Goal: Check status: Check status

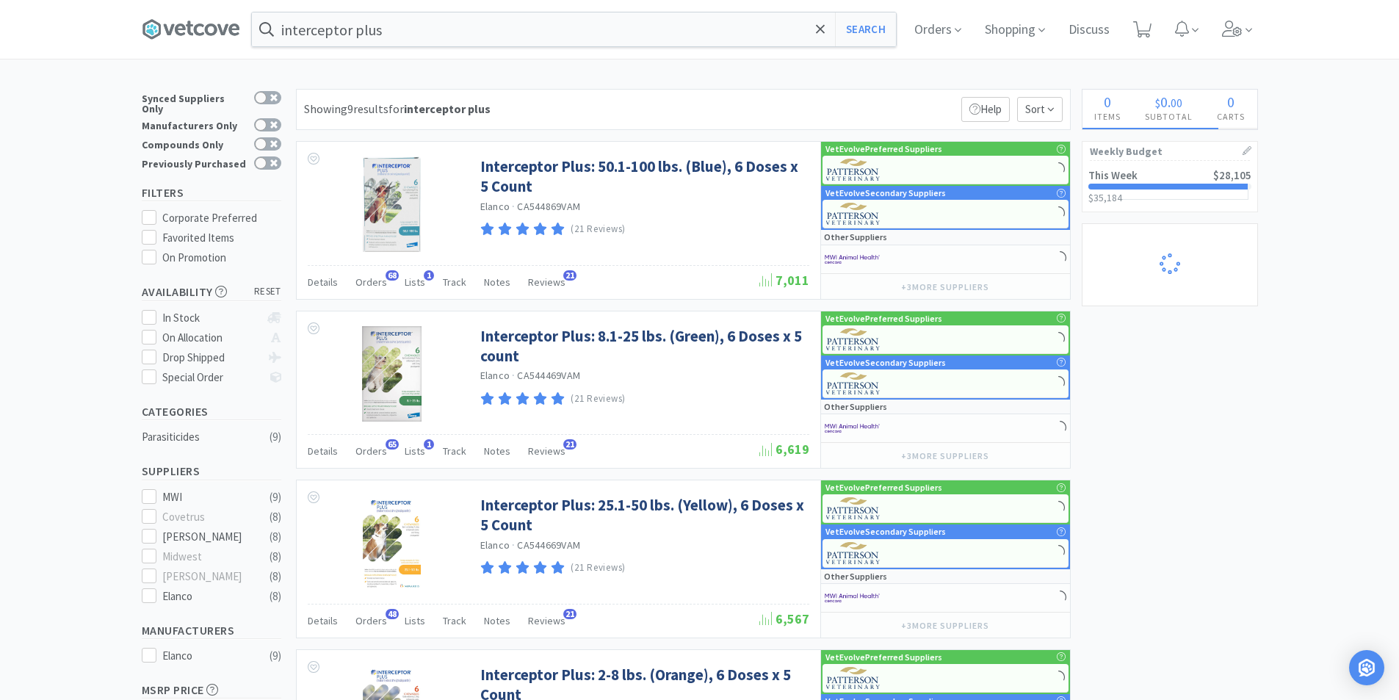
click at [1136, 195] on div "$35,184 $ 35,184" at bounding box center [1170, 197] width 163 height 10
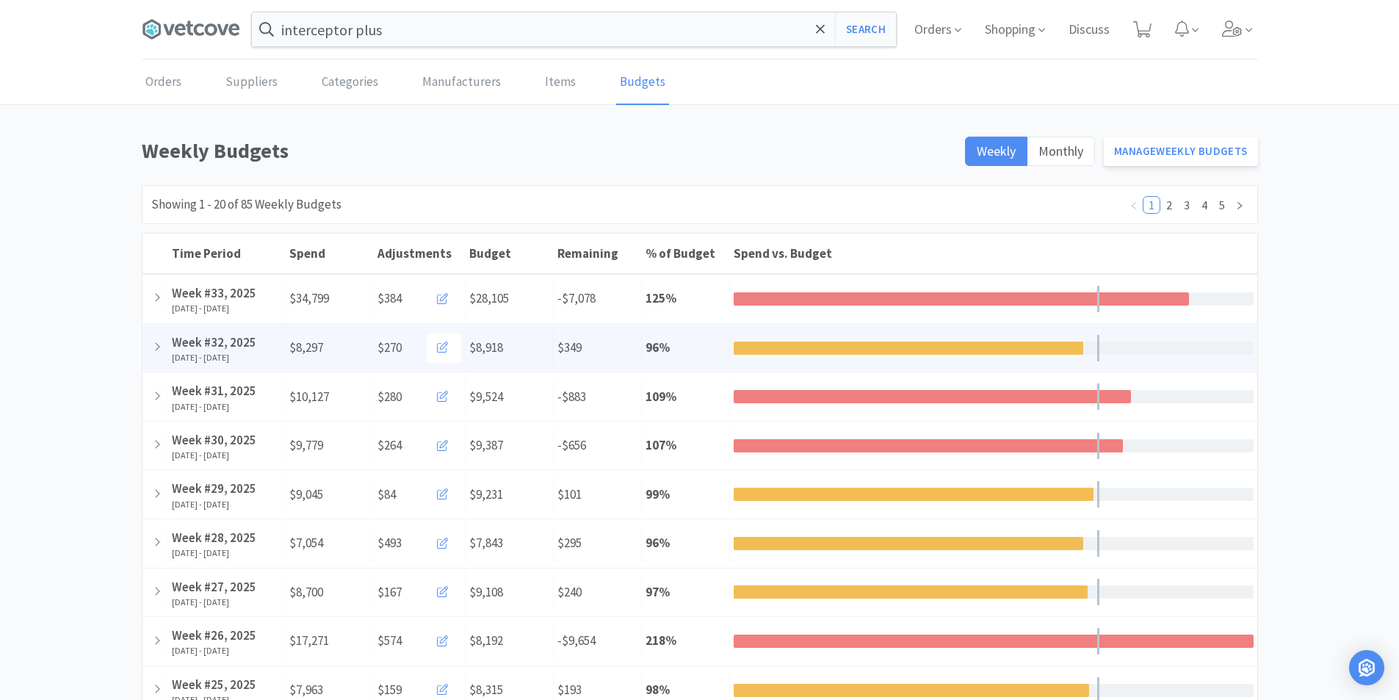
click at [210, 341] on div "Week #32, 2025" at bounding box center [226, 343] width 109 height 20
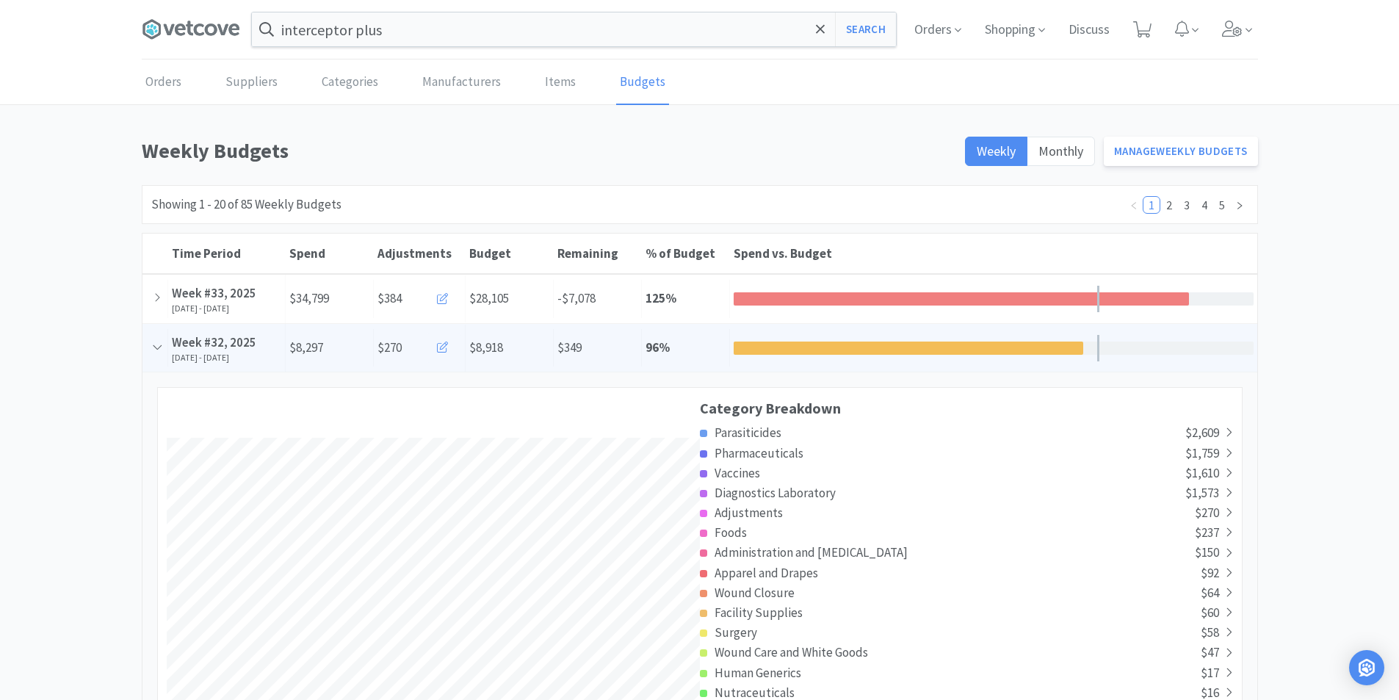
scroll to position [2659, 1115]
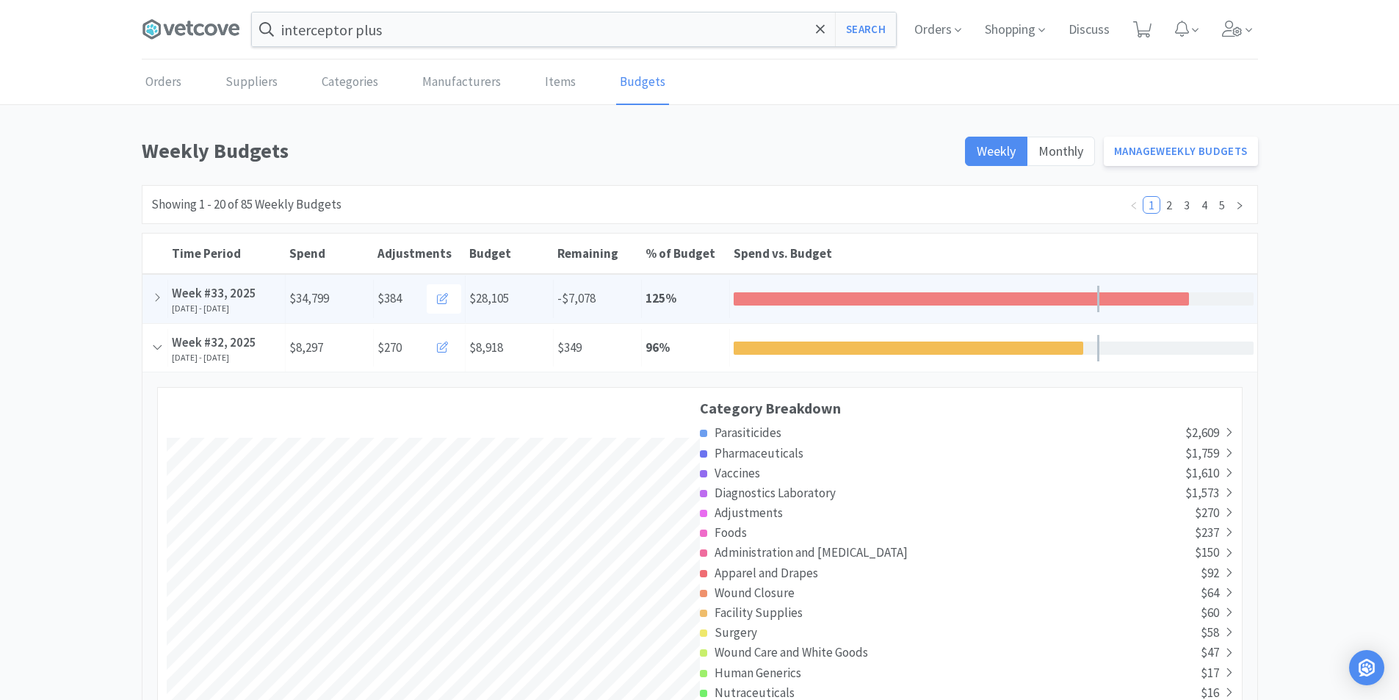
click at [217, 293] on div "Week #33, 2025" at bounding box center [226, 294] width 109 height 20
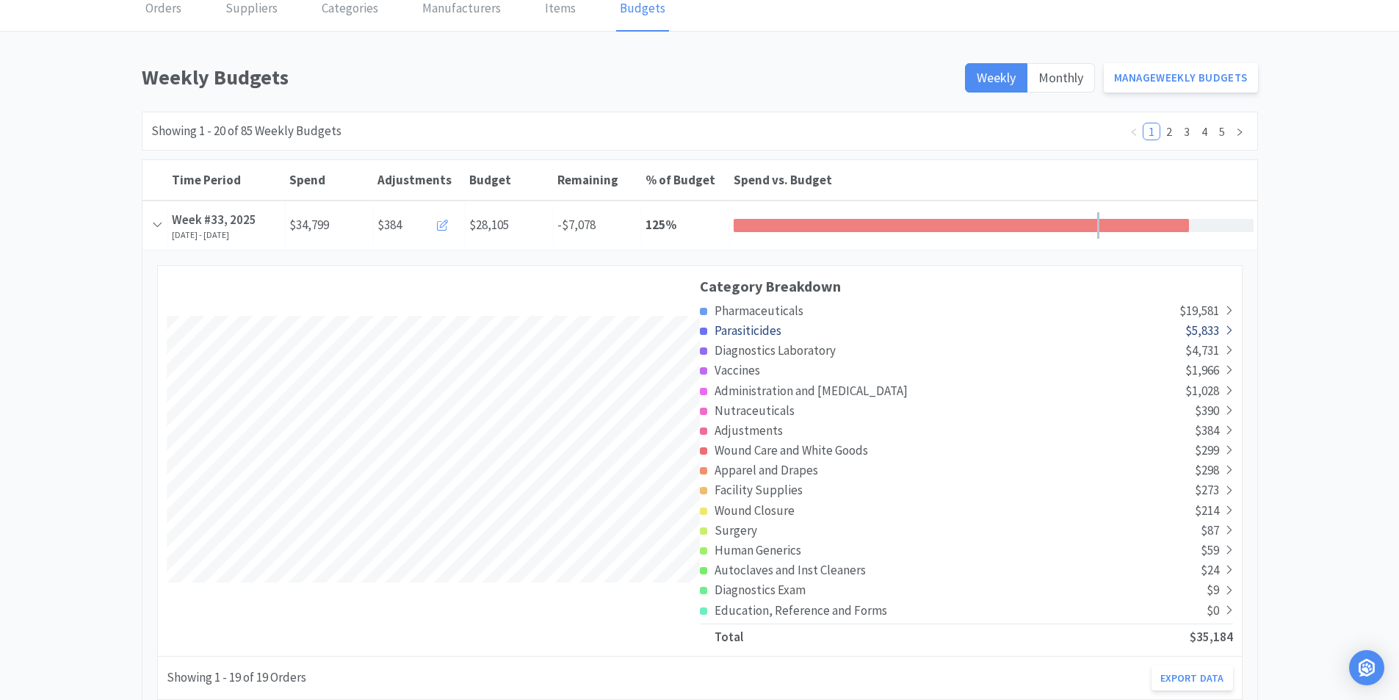
scroll to position [147, 0]
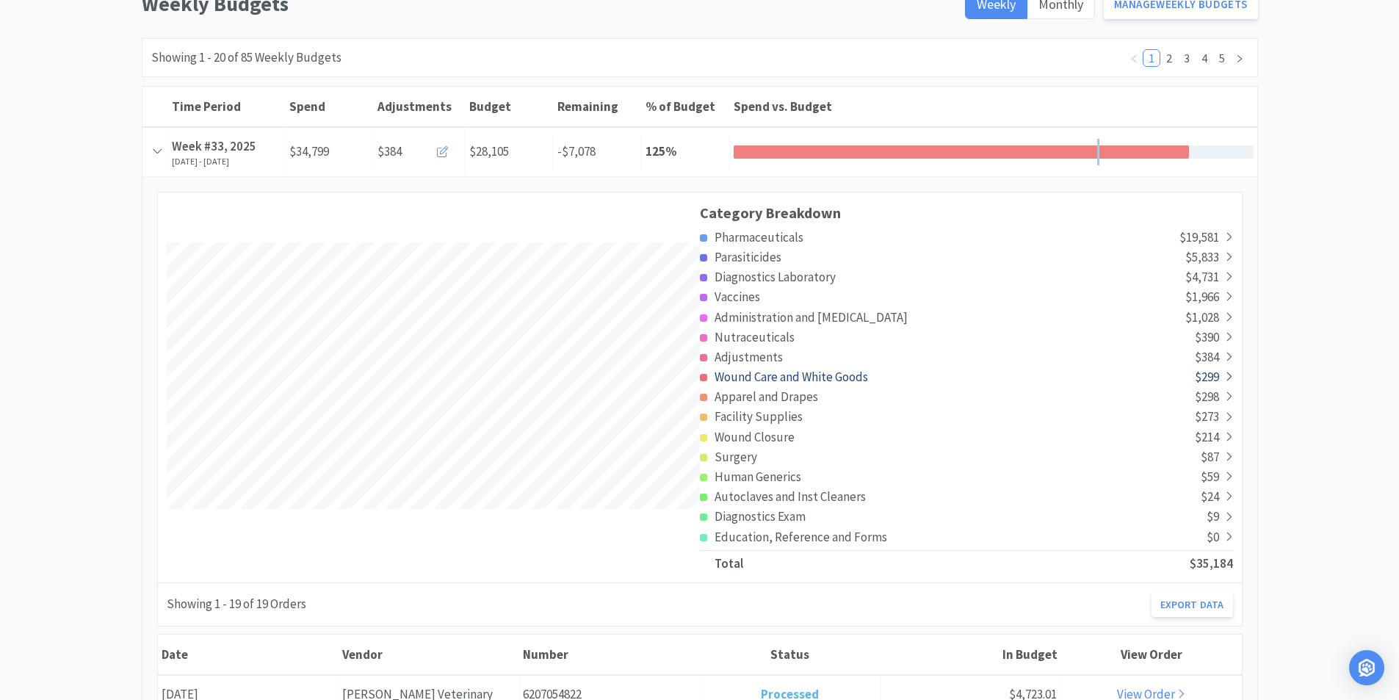
click at [801, 377] on span "Wound Care and White Goods" at bounding box center [792, 377] width 154 height 16
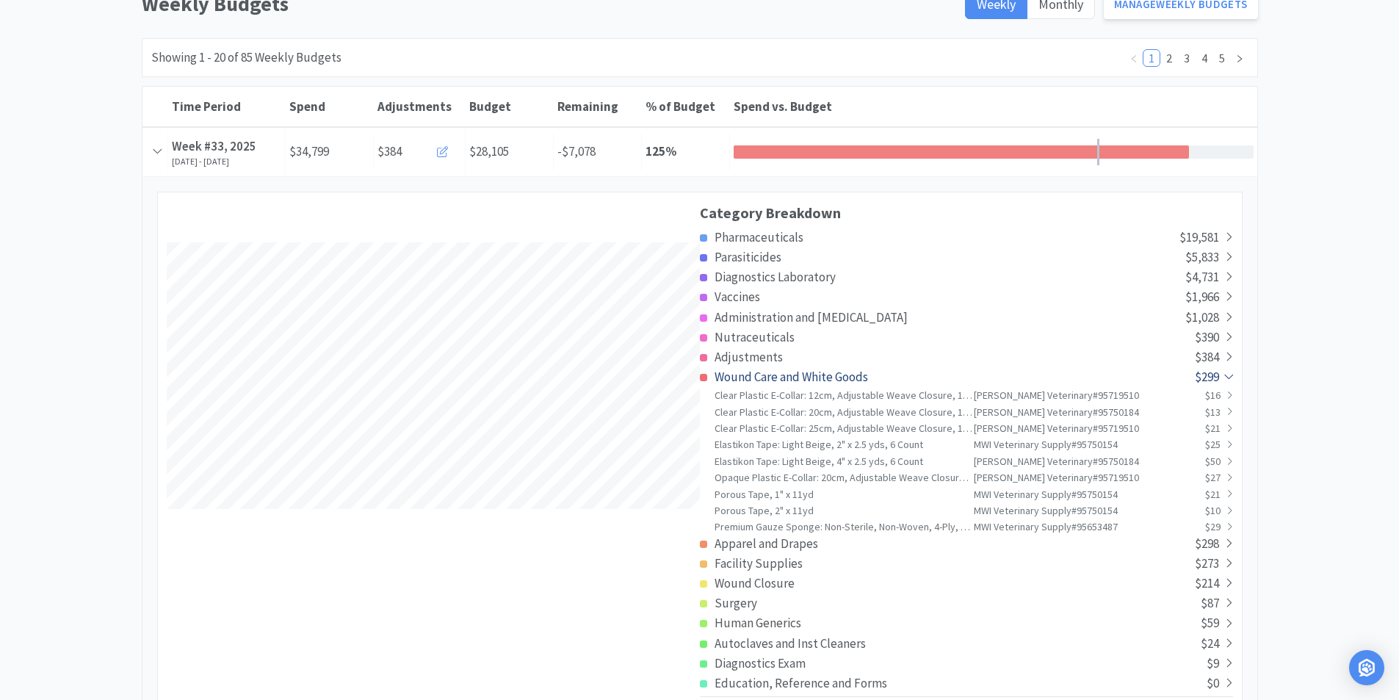
scroll to position [0, 0]
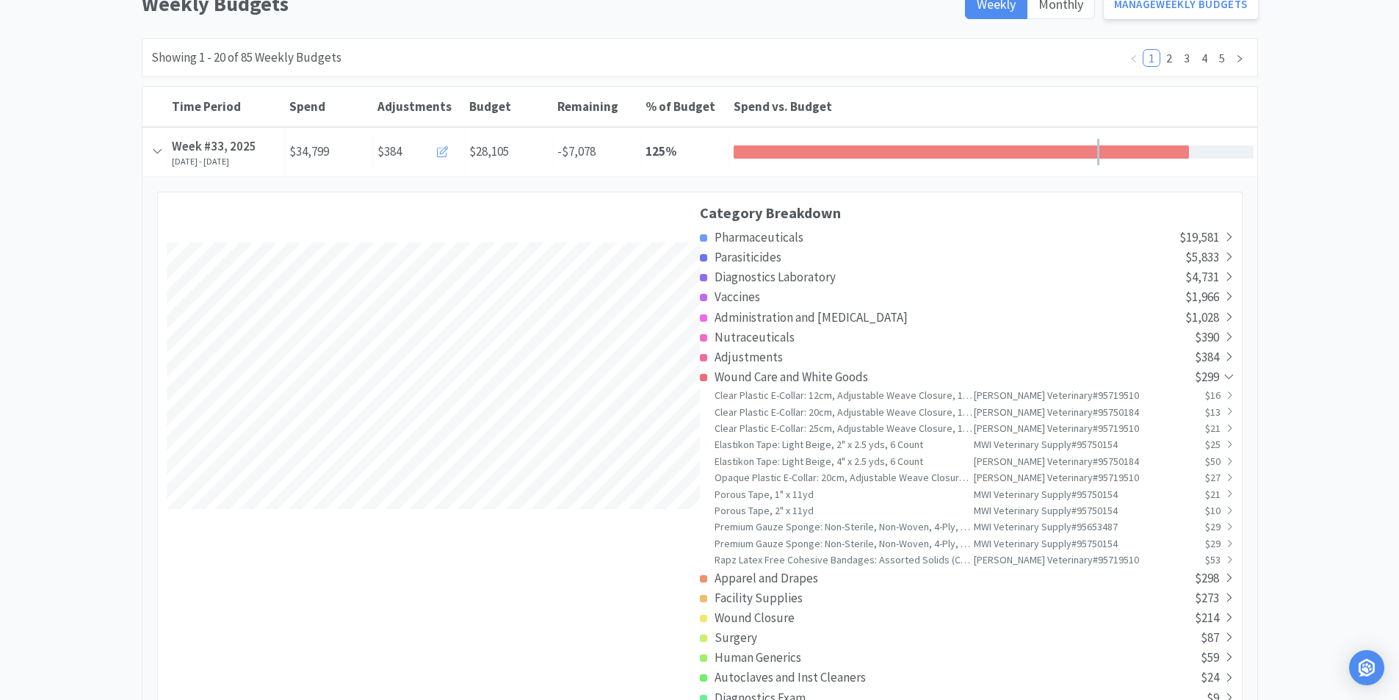
click at [775, 512] on div "Porous Tape, 2" x 11yd" at bounding box center [844, 510] width 259 height 16
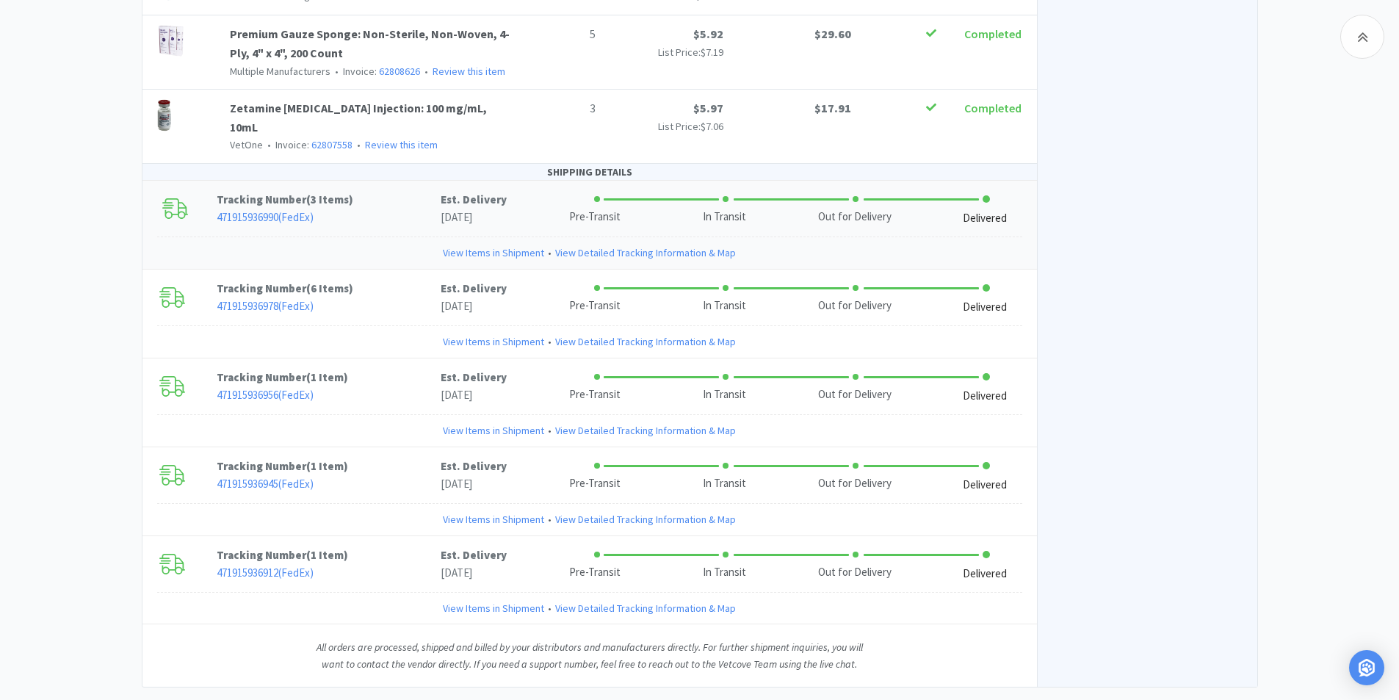
click at [288, 191] on p "Tracking Number ( 3 Items )" at bounding box center [329, 200] width 224 height 18
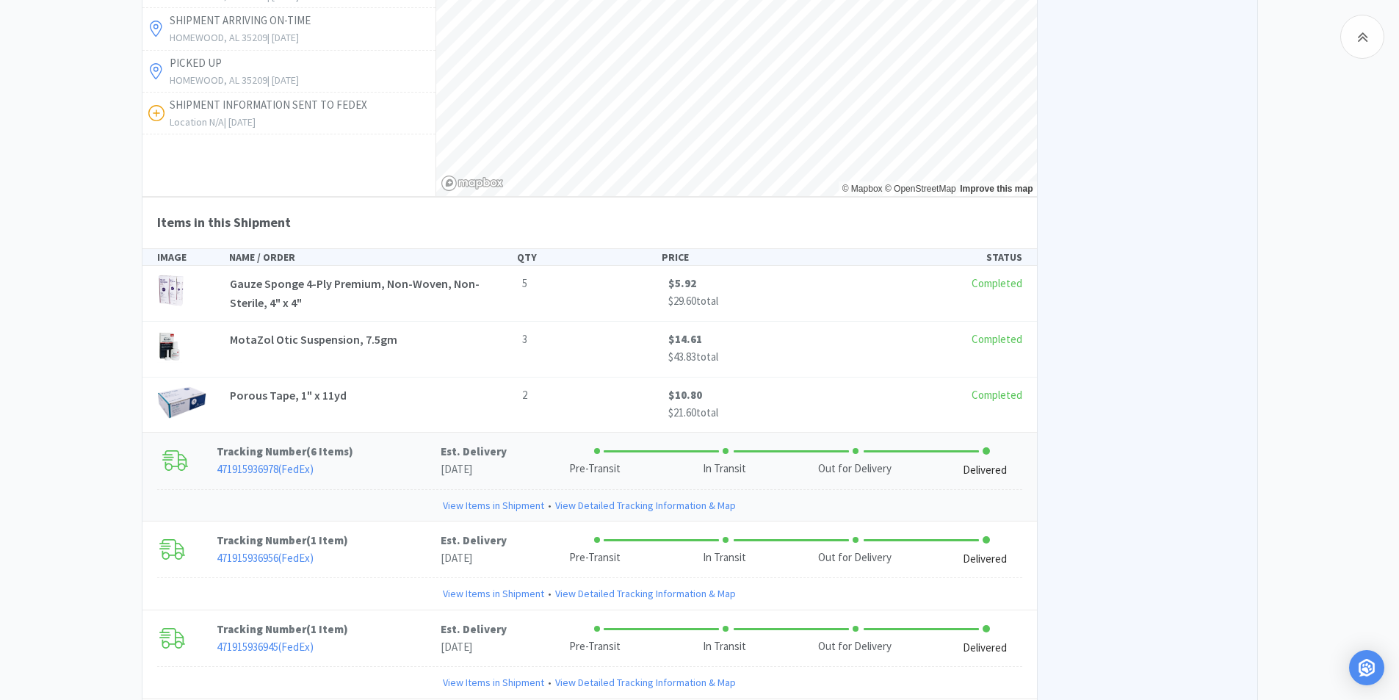
click at [300, 443] on p "Tracking Number ( 6 Items )" at bounding box center [329, 452] width 224 height 18
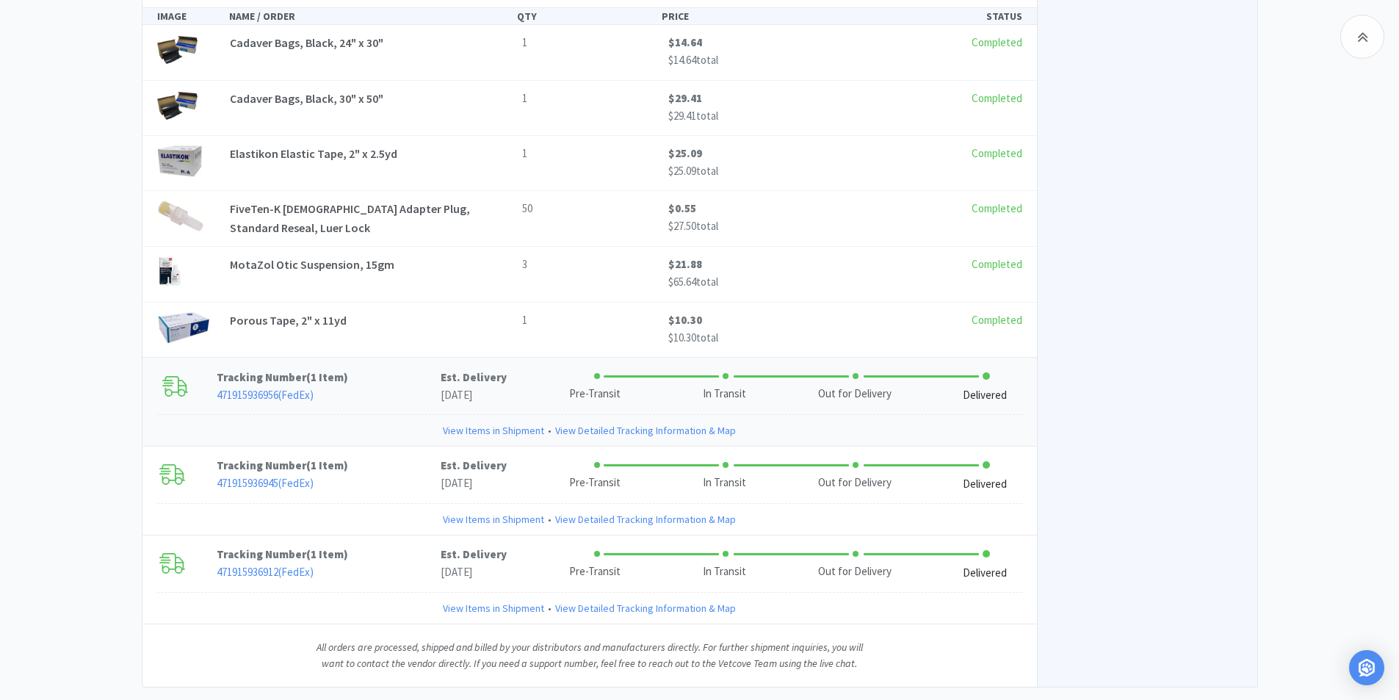
click at [300, 369] on p "Tracking Number ( 1 Item )" at bounding box center [329, 378] width 224 height 18
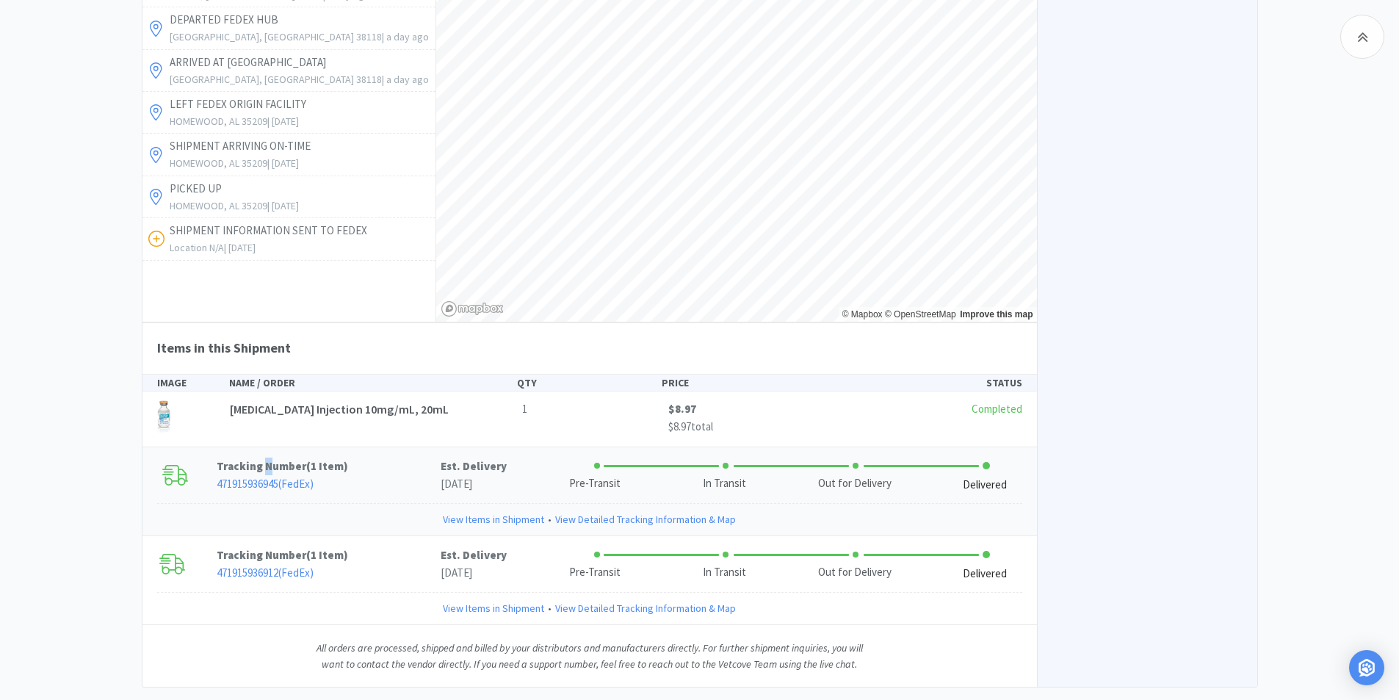
click at [266, 458] on p "Tracking Number ( 1 Item )" at bounding box center [329, 467] width 224 height 18
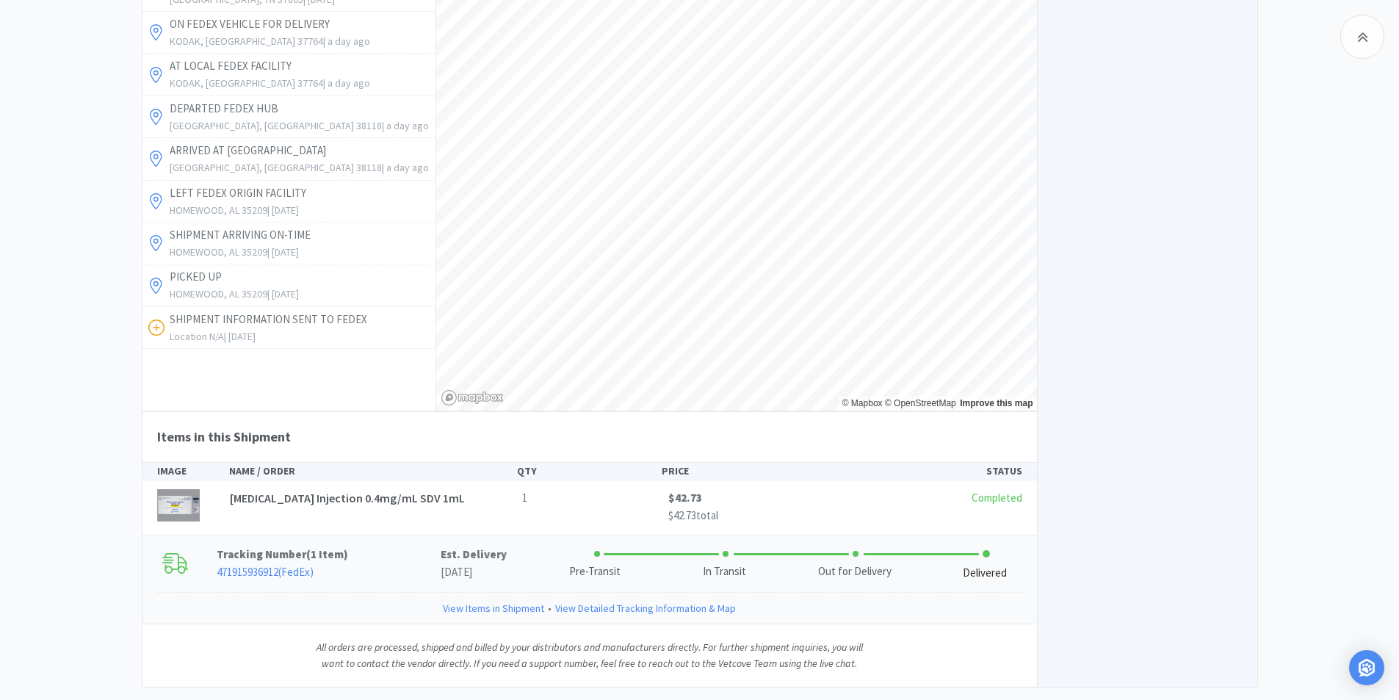
click at [273, 546] on p "Tracking Number ( 1 Item )" at bounding box center [329, 555] width 224 height 18
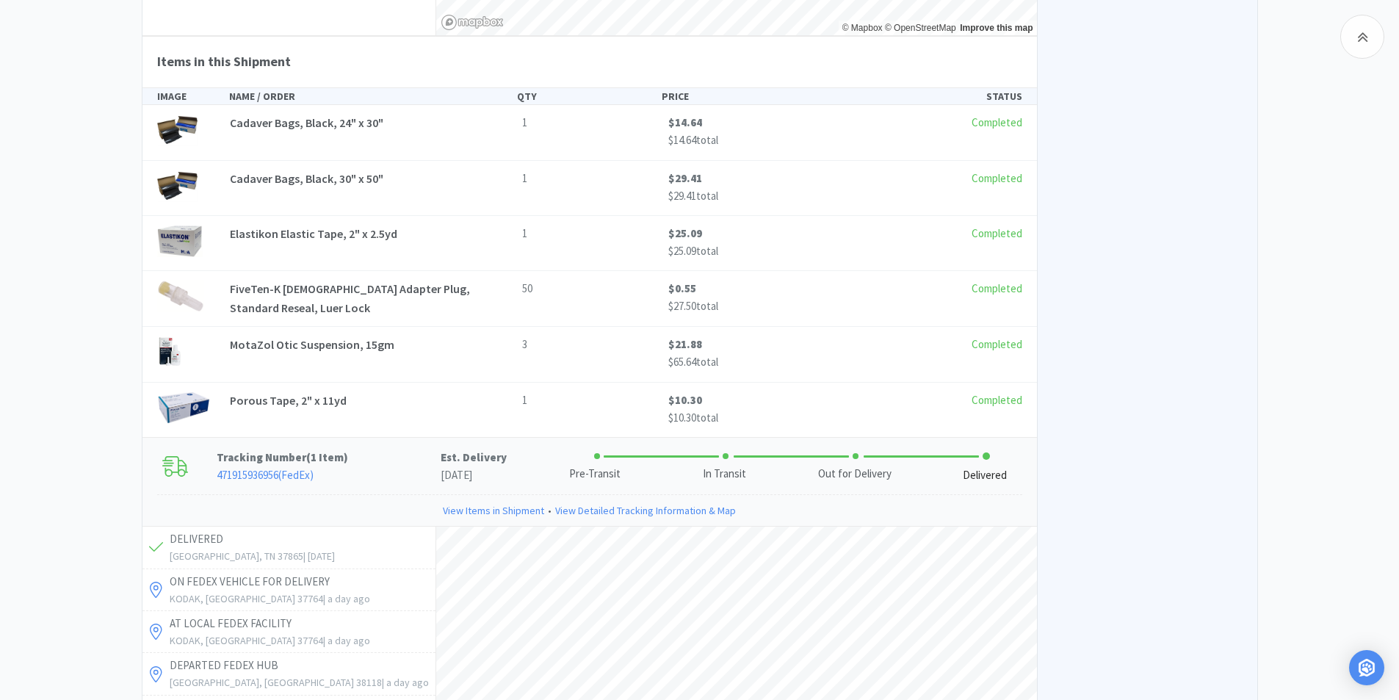
scroll to position [2412, 0]
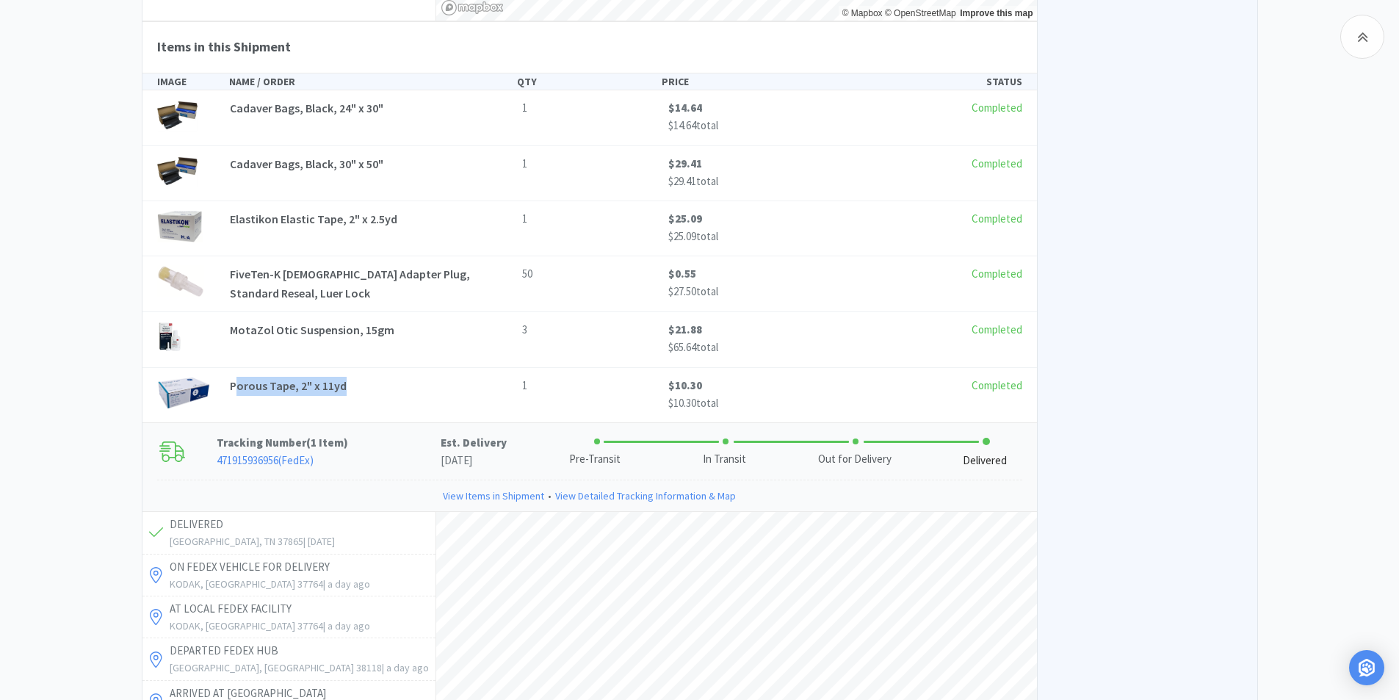
drag, startPoint x: 368, startPoint y: 354, endPoint x: 237, endPoint y: 353, distance: 130.8
click at [237, 377] on div "Porous Tape, 2" x 11yd" at bounding box center [370, 386] width 292 height 19
click at [183, 377] on img at bounding box center [183, 393] width 53 height 32
click at [366, 377] on div "Porous Tape, 2" x 11yd" at bounding box center [370, 386] width 292 height 19
drag, startPoint x: 363, startPoint y: 355, endPoint x: 243, endPoint y: 357, distance: 119.8
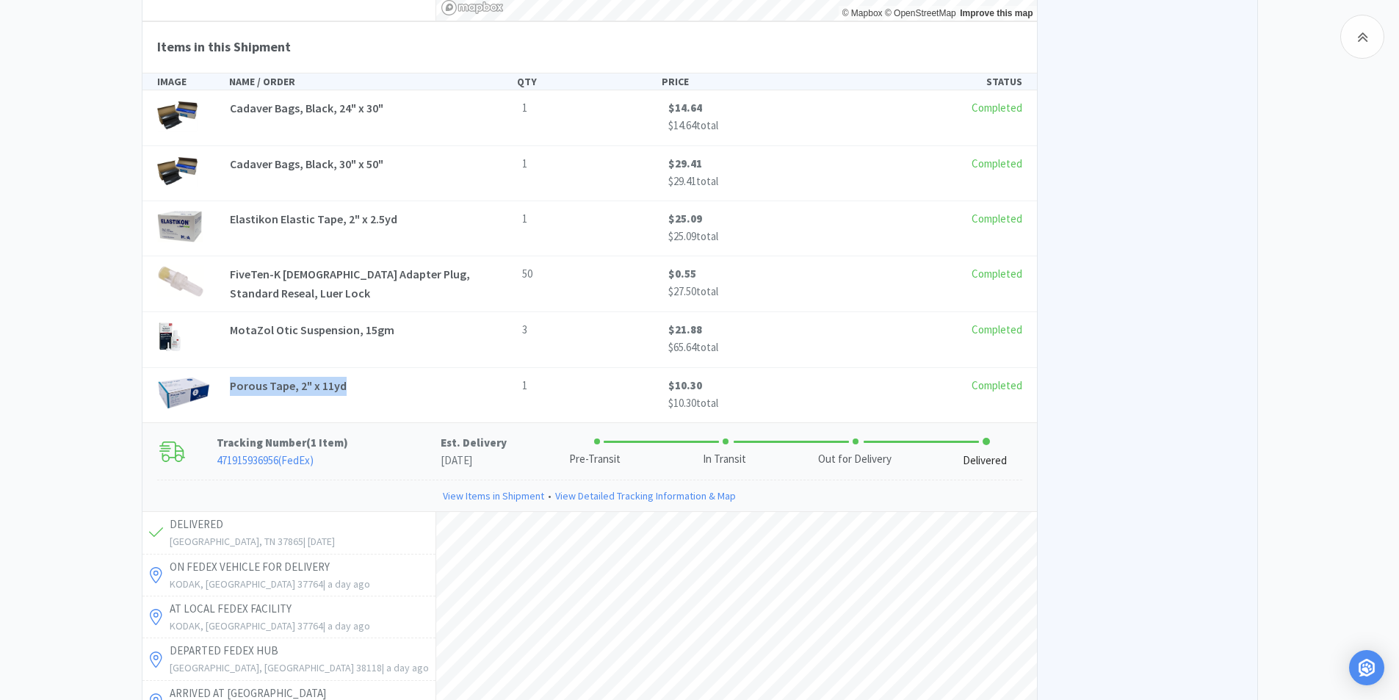
click at [226, 377] on div "Porous Tape, 2" x 11yd" at bounding box center [370, 386] width 292 height 19
copy span "Porous Tape, 2" x 11yd"
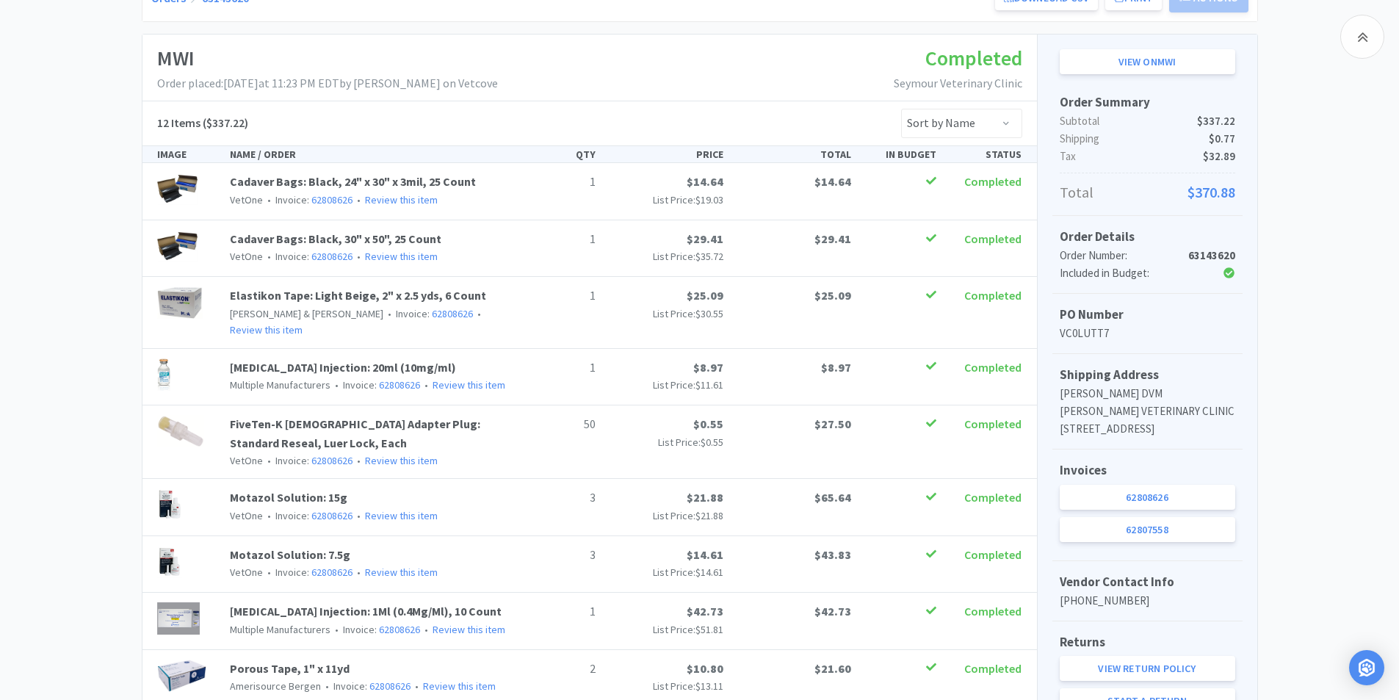
scroll to position [0, 0]
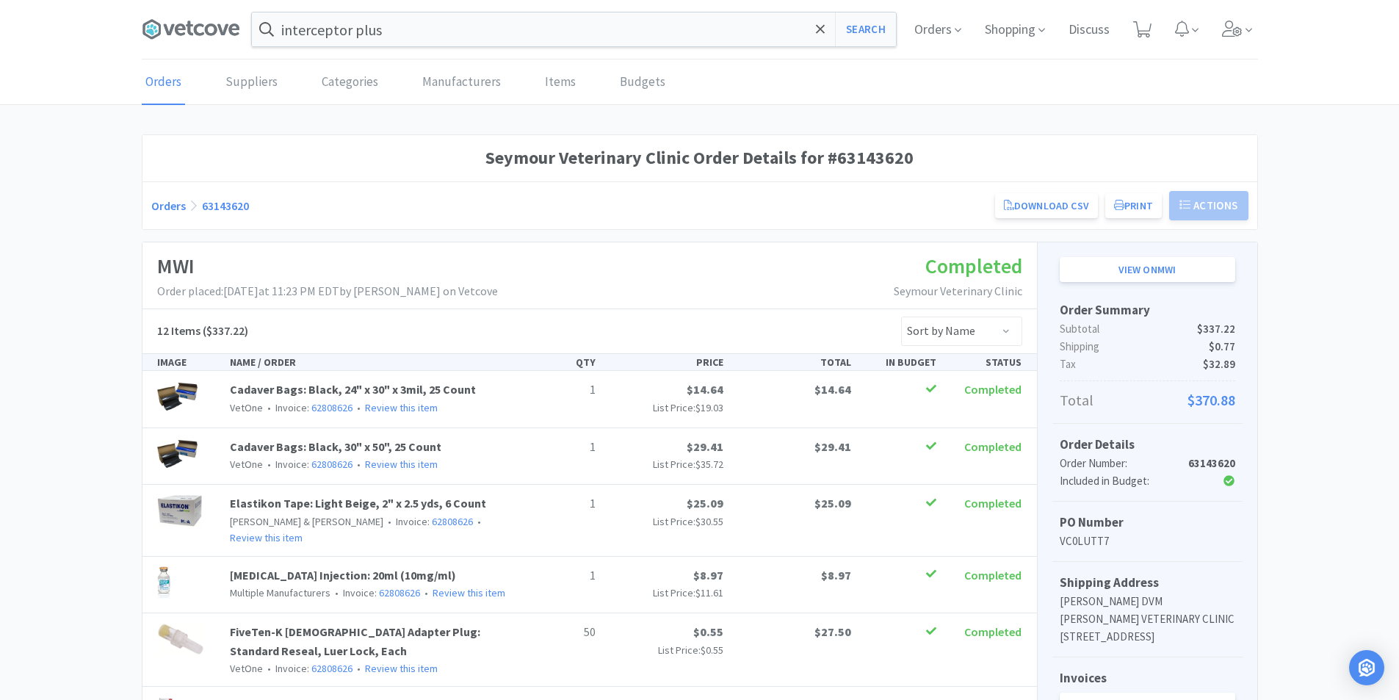
click at [391, 54] on div "interceptor plus Search Orders Shopping Discuss Discuss" at bounding box center [700, 30] width 1117 height 60
click at [381, 28] on input "interceptor plus" at bounding box center [574, 29] width 644 height 34
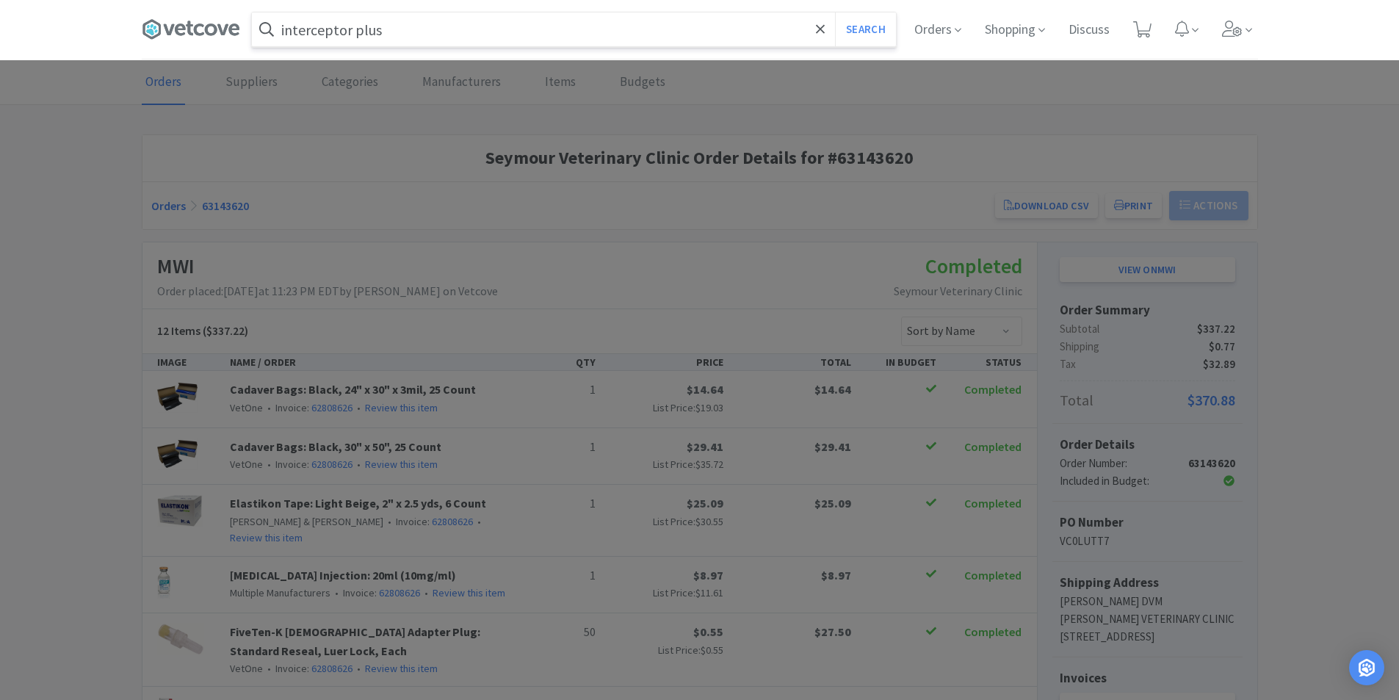
paste input "Porous Tape, 2" x 11yd"
type input "Porous Tape, 2" x 11yd"
click at [835, 12] on button "Search" at bounding box center [865, 29] width 61 height 34
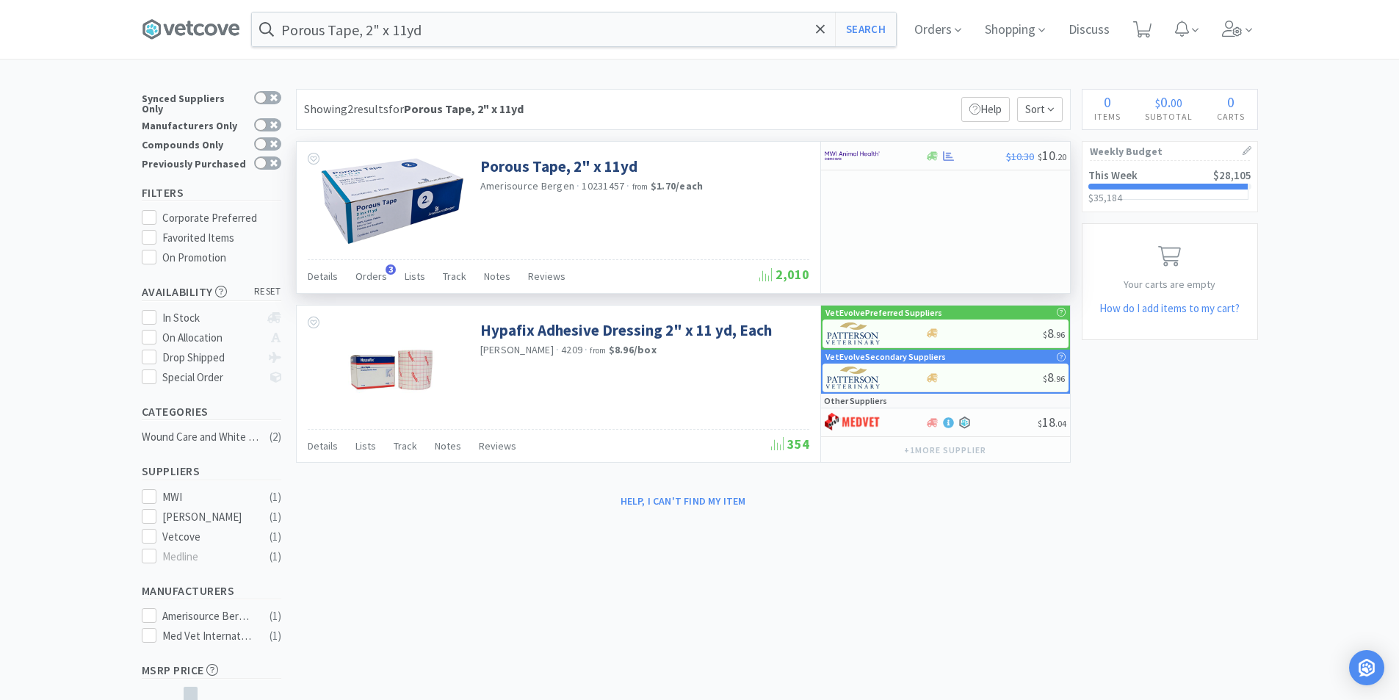
click at [374, 202] on img at bounding box center [392, 201] width 147 height 90
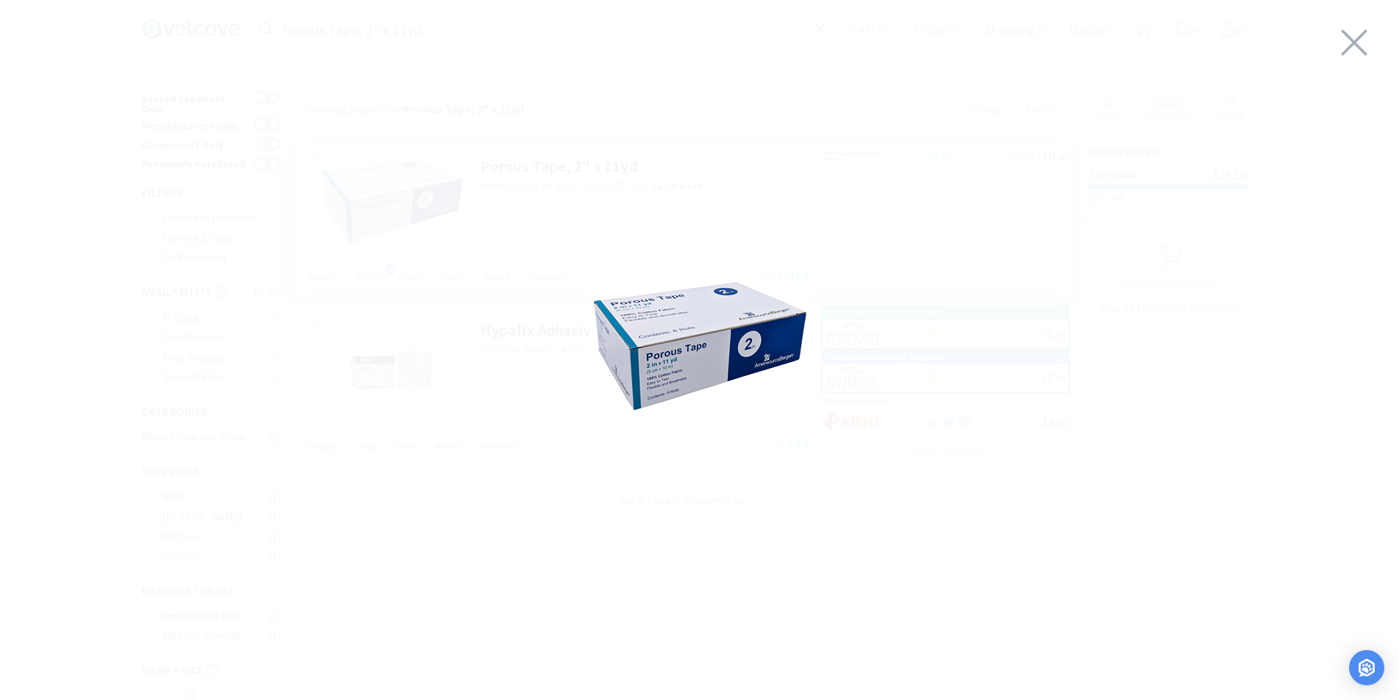
click at [784, 393] on img at bounding box center [700, 346] width 220 height 134
click at [807, 266] on div at bounding box center [699, 346] width 1399 height 663
click at [1070, 205] on div at bounding box center [700, 346] width 1399 height 663
click at [1353, 48] on icon at bounding box center [1354, 42] width 31 height 41
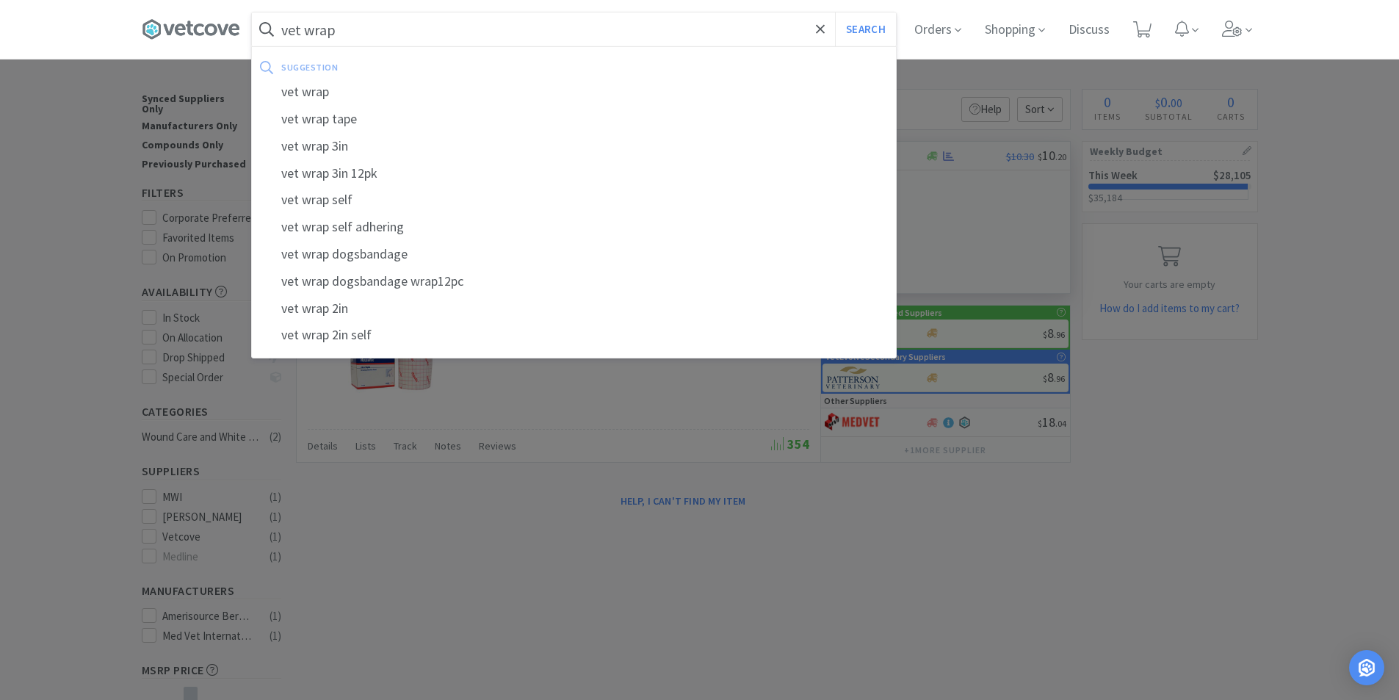
type input "vet wrap"
click at [835, 12] on button "Search" at bounding box center [865, 29] width 61 height 34
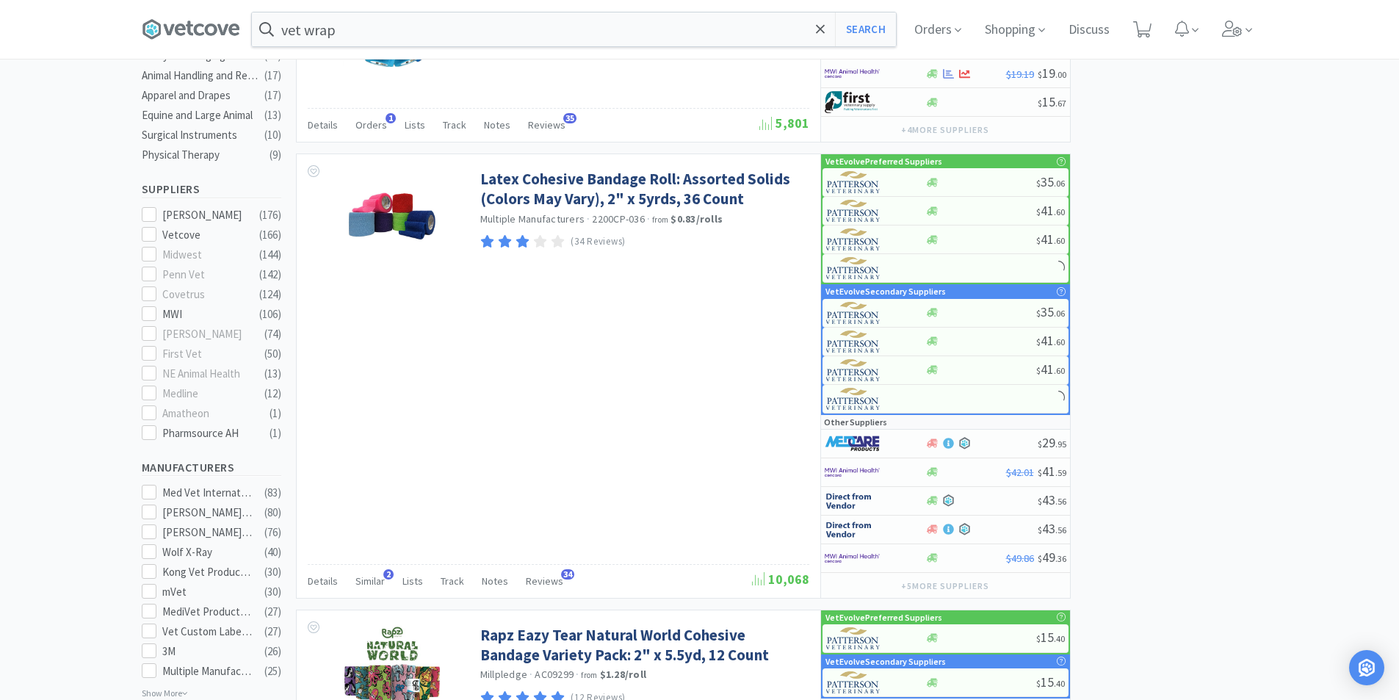
scroll to position [514, 0]
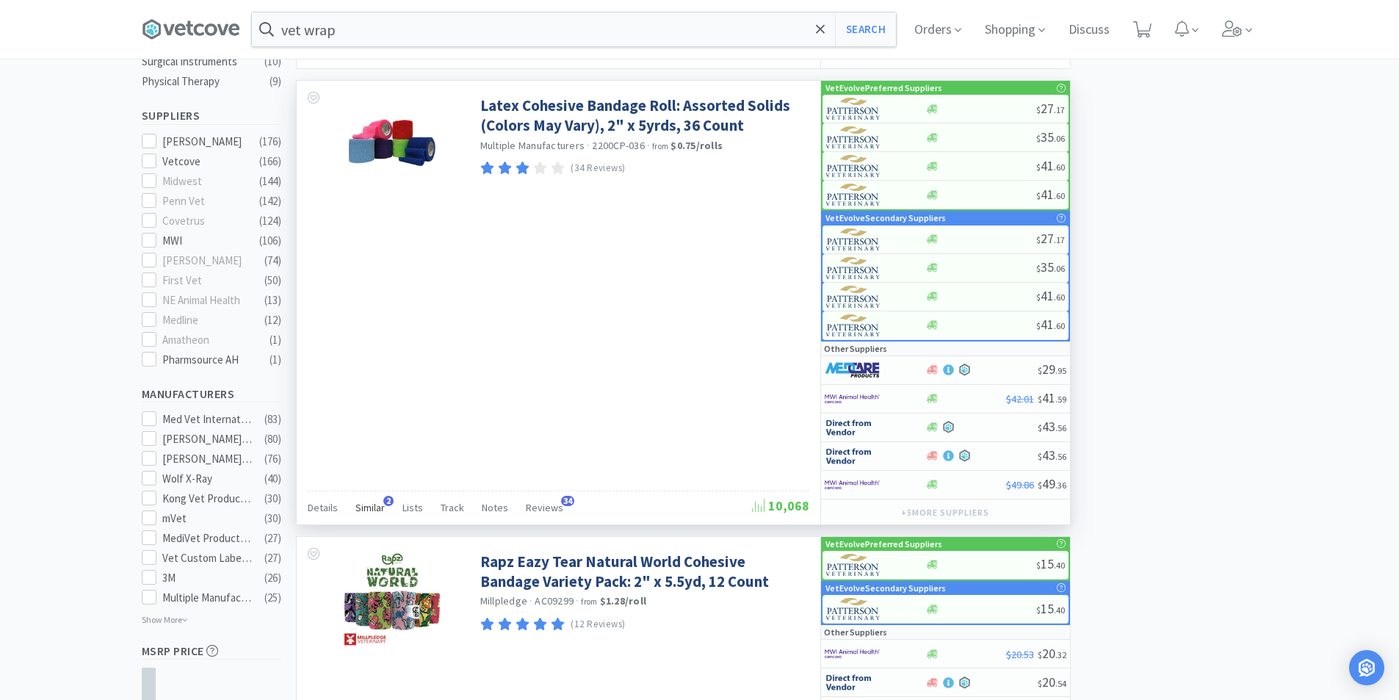
click at [378, 509] on span "Similar" at bounding box center [370, 507] width 29 height 13
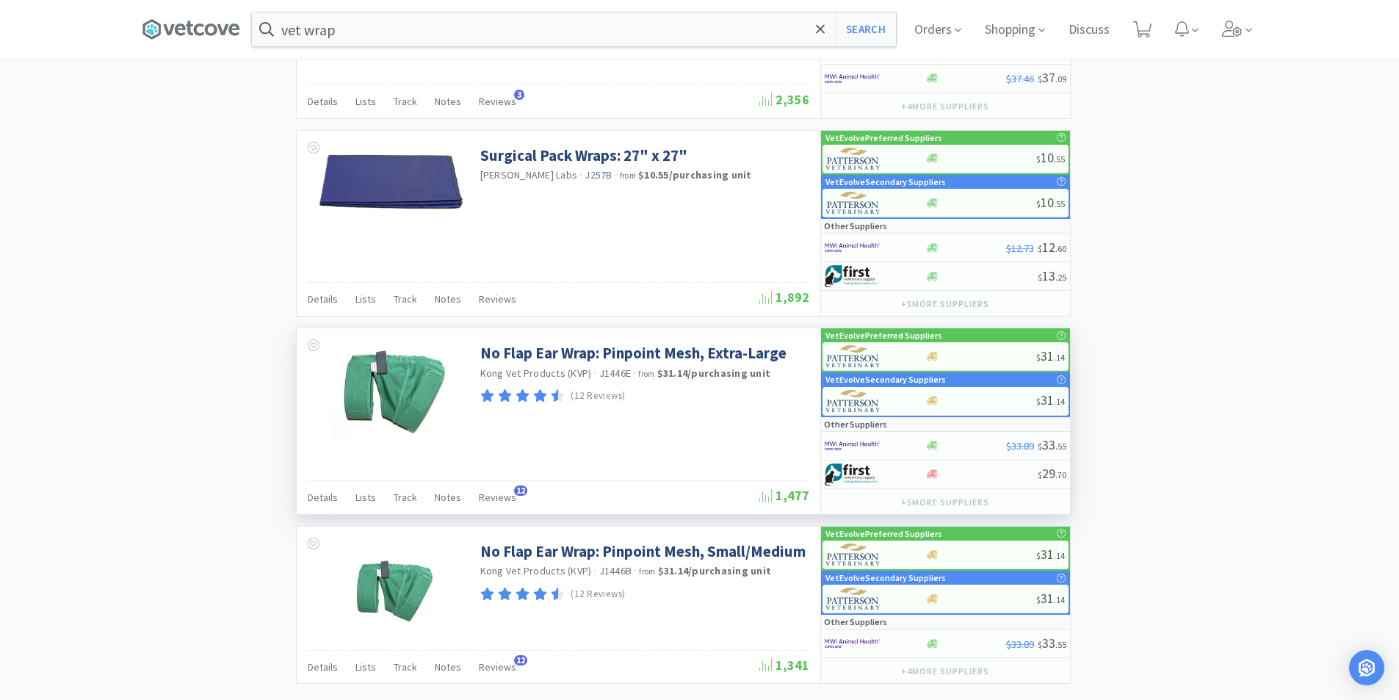
scroll to position [3291, 0]
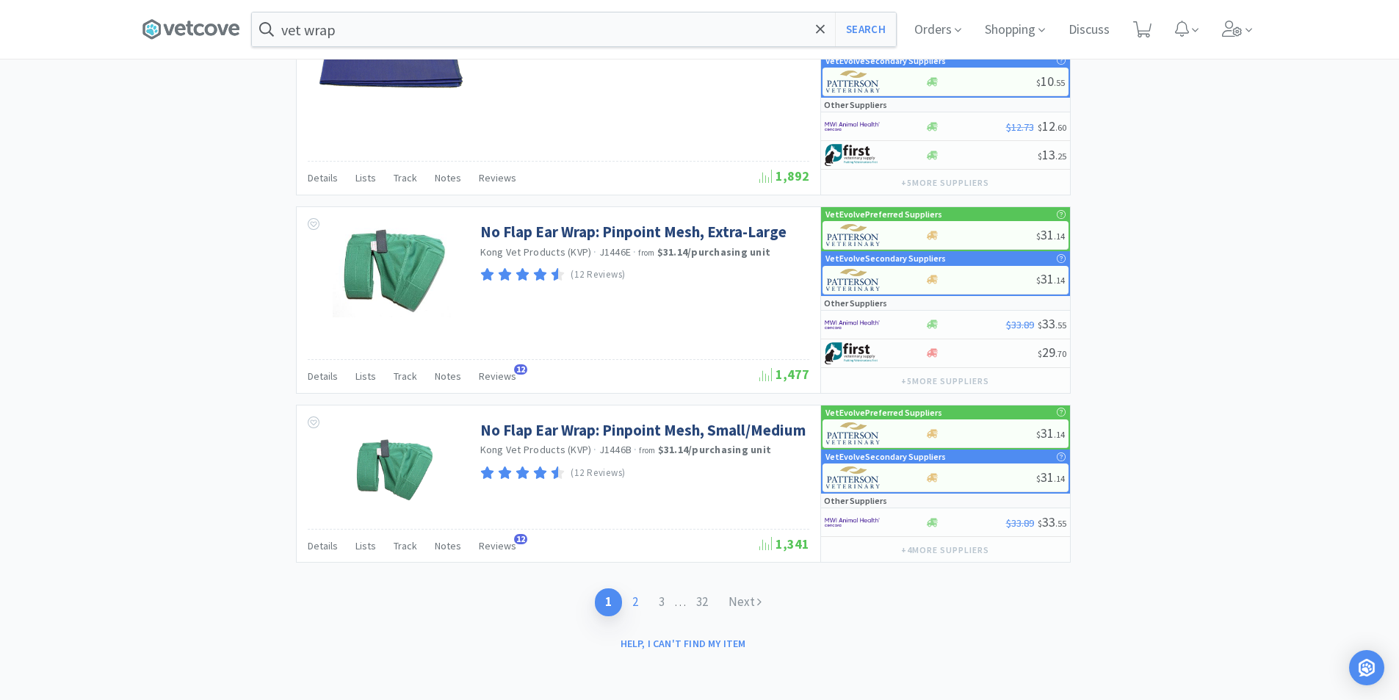
click at [627, 599] on link "2" at bounding box center [635, 601] width 26 height 27
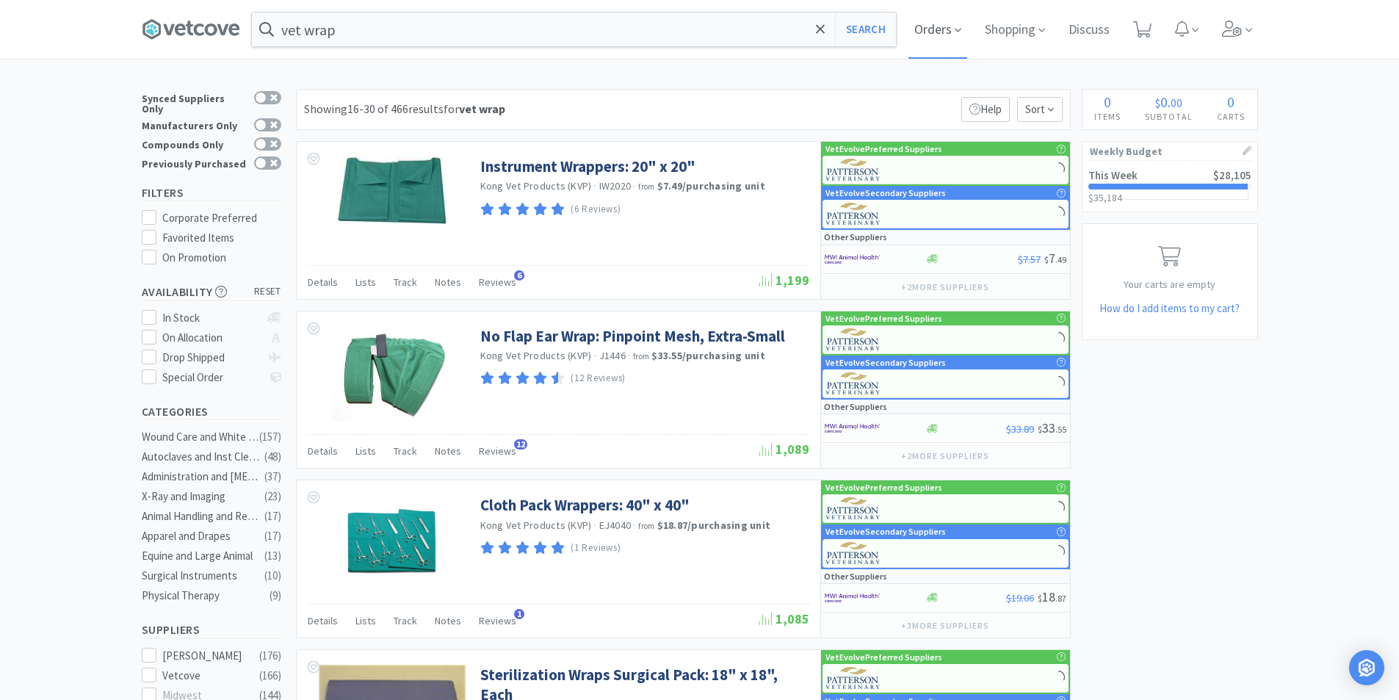
click at [930, 20] on span "Orders" at bounding box center [938, 29] width 59 height 59
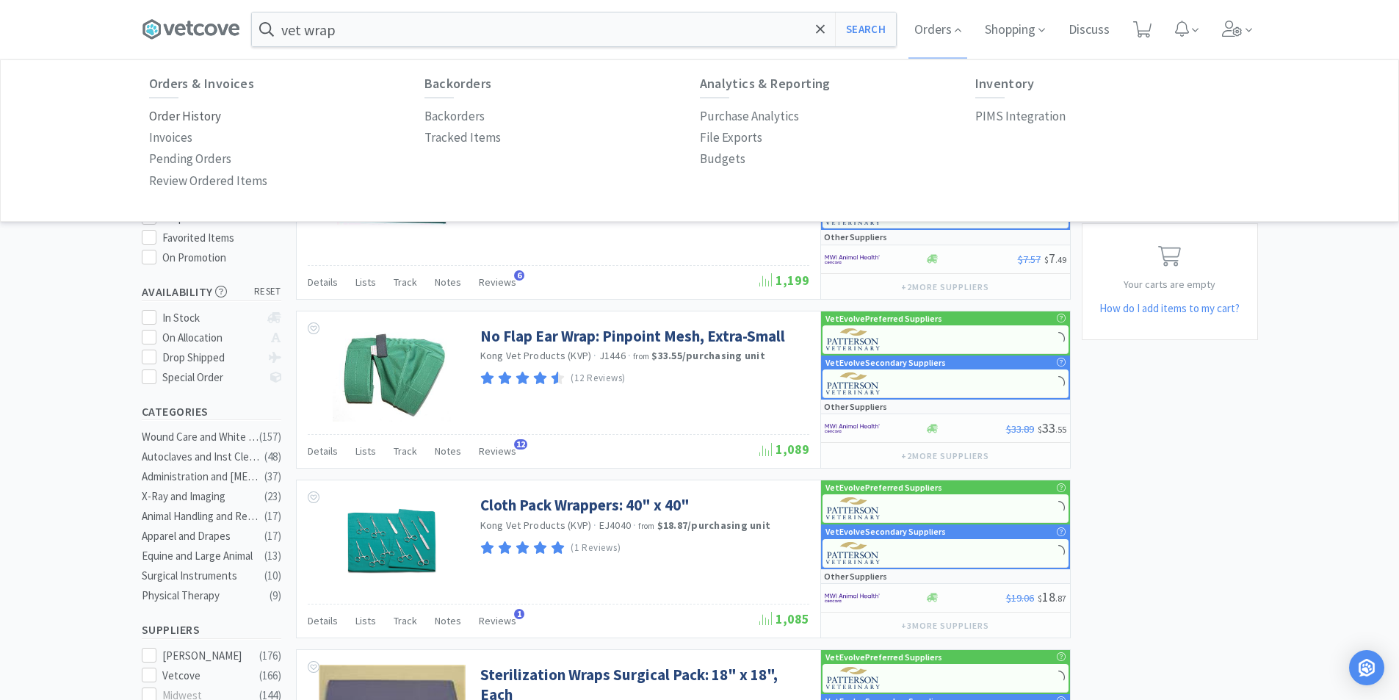
click at [187, 115] on p "Order History" at bounding box center [185, 117] width 72 height 20
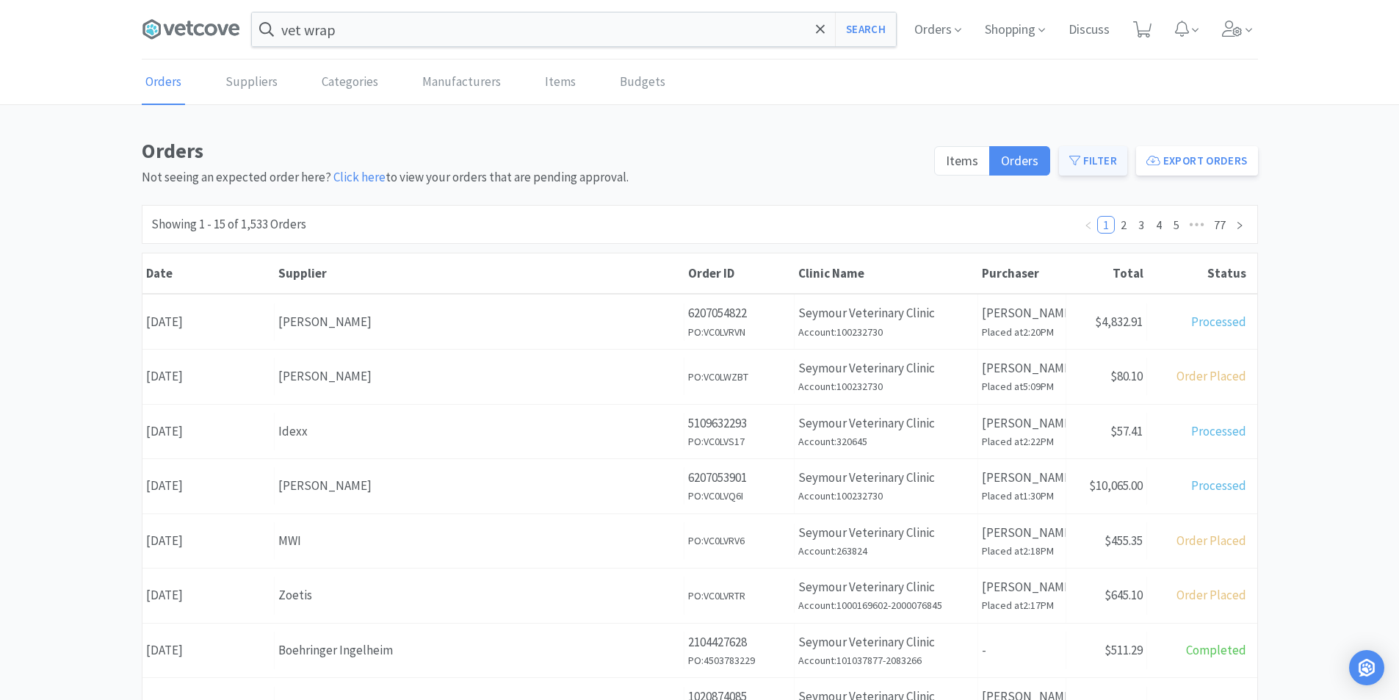
drag, startPoint x: 1086, startPoint y: 154, endPoint x: 1079, endPoint y: 161, distance: 9.9
click at [1088, 154] on button "Filter" at bounding box center [1093, 160] width 68 height 29
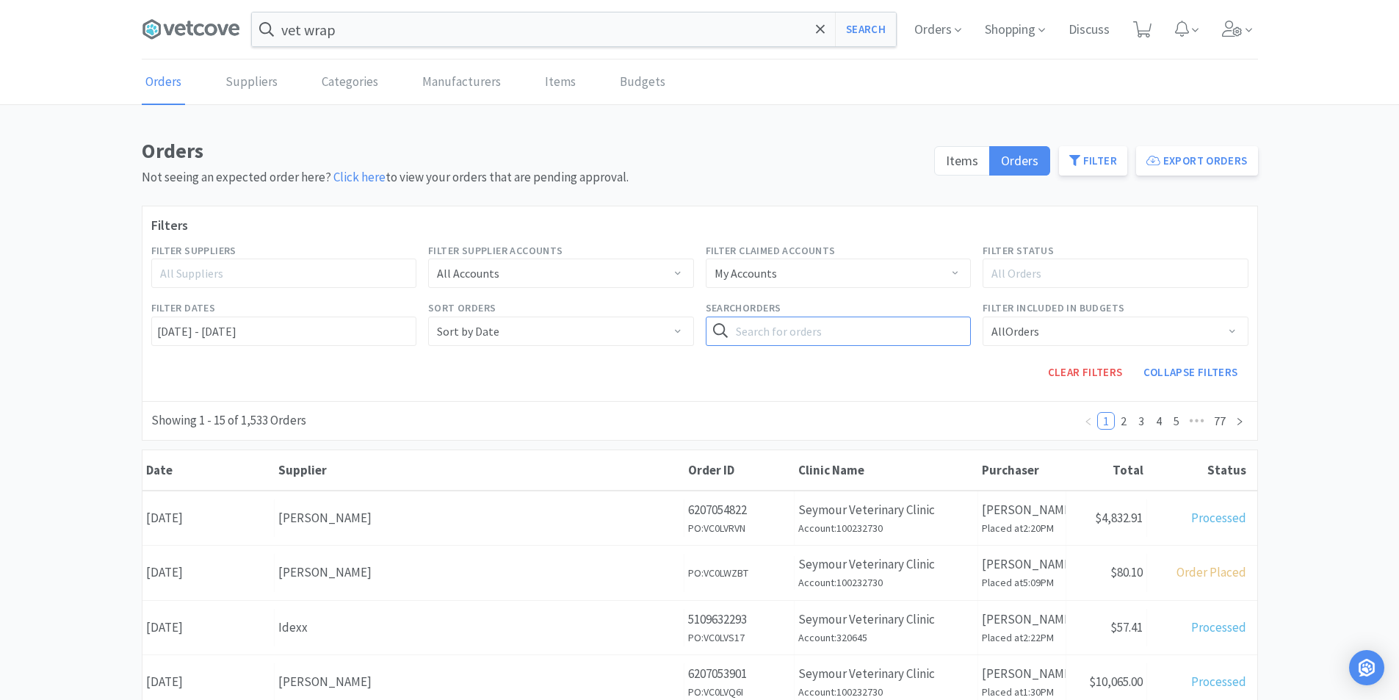
click at [788, 326] on input "text" at bounding box center [839, 331] width 266 height 29
type input "vet wrap"
click at [911, 317] on button "Search" at bounding box center [941, 331] width 60 height 29
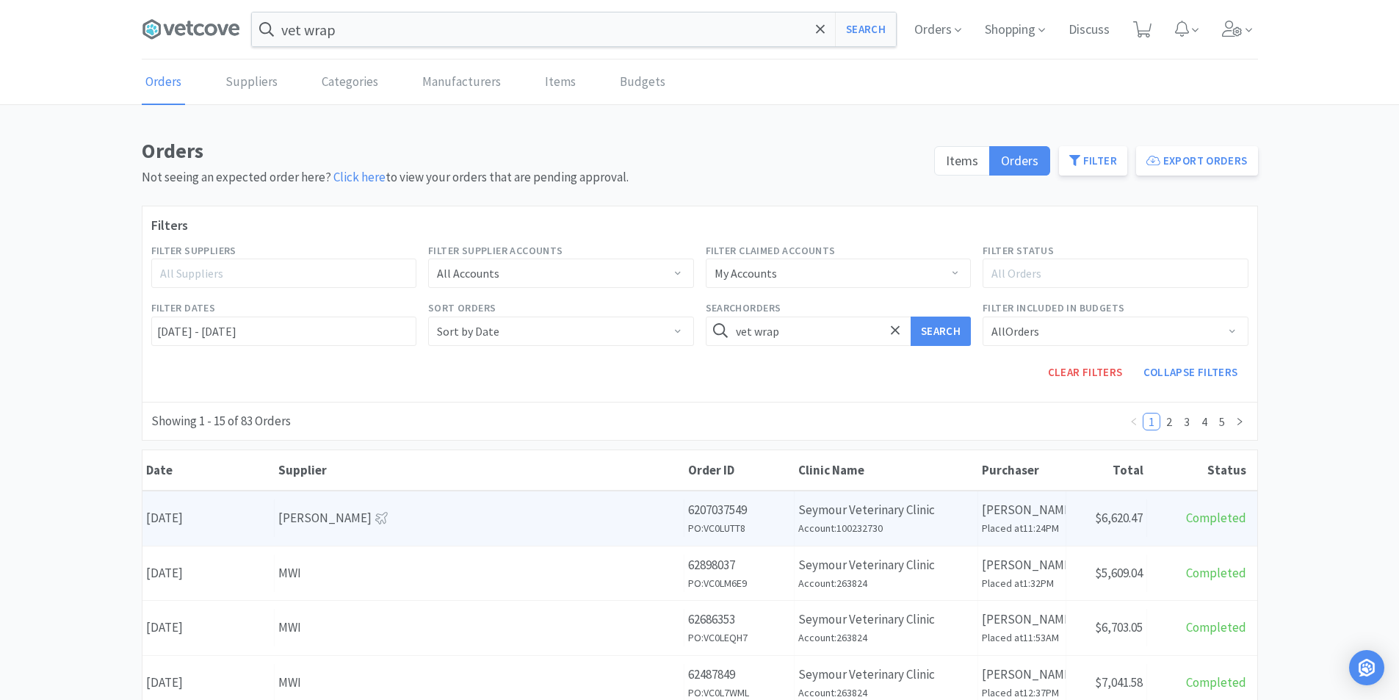
click at [417, 511] on div "[PERSON_NAME]" at bounding box center [479, 518] width 402 height 20
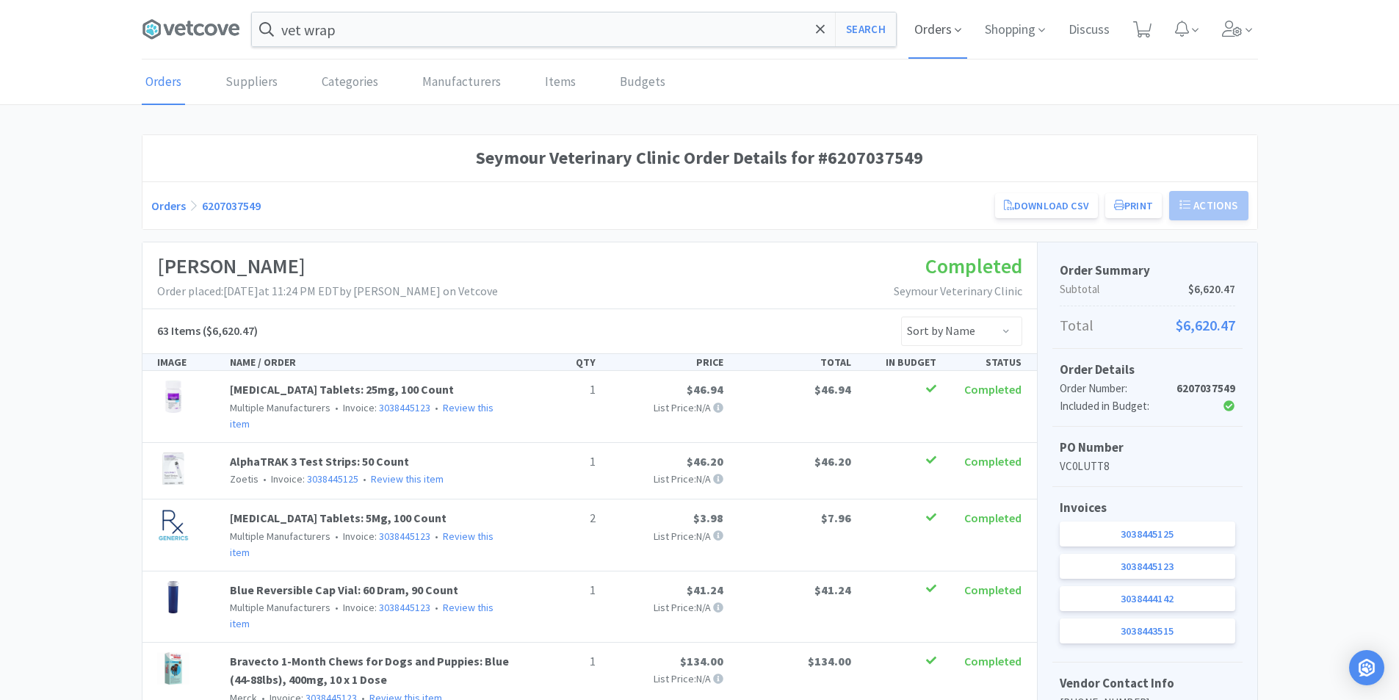
drag, startPoint x: 923, startPoint y: 15, endPoint x: 937, endPoint y: 43, distance: 31.2
click at [923, 16] on span "Orders" at bounding box center [938, 29] width 59 height 59
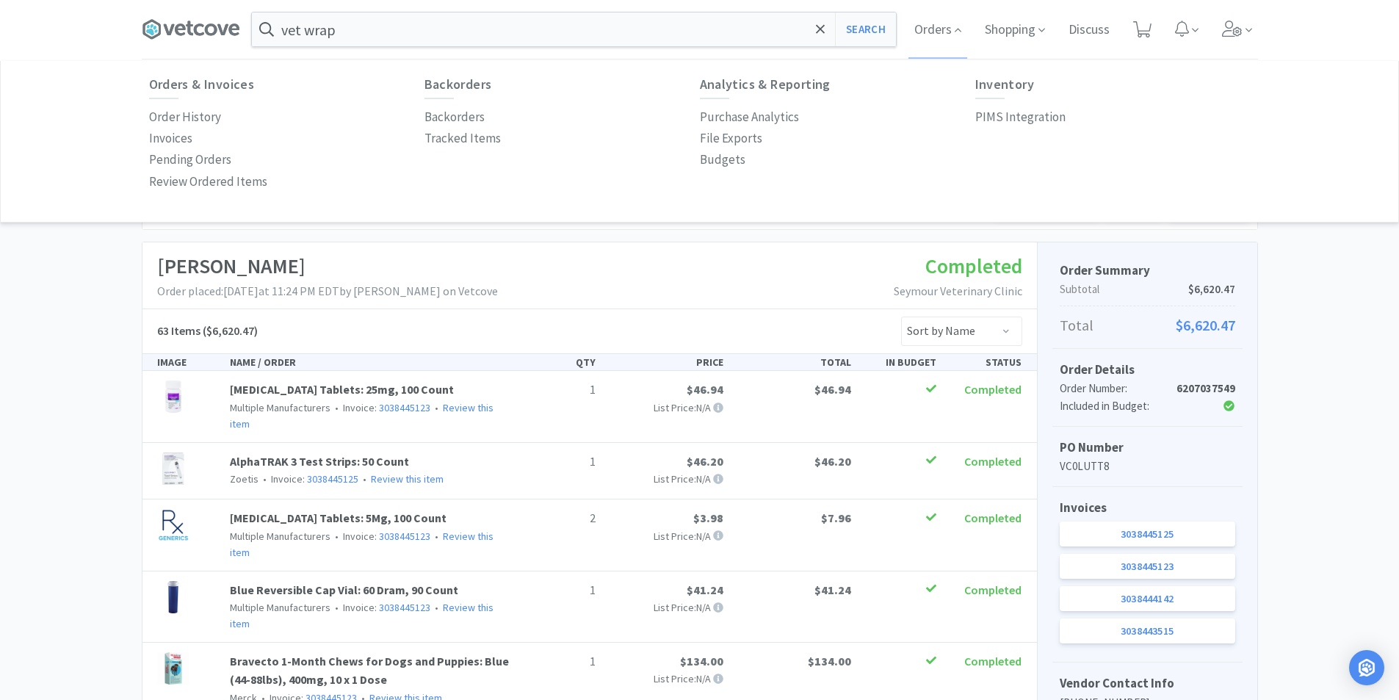
click at [719, 165] on p "Budgets" at bounding box center [723, 160] width 46 height 20
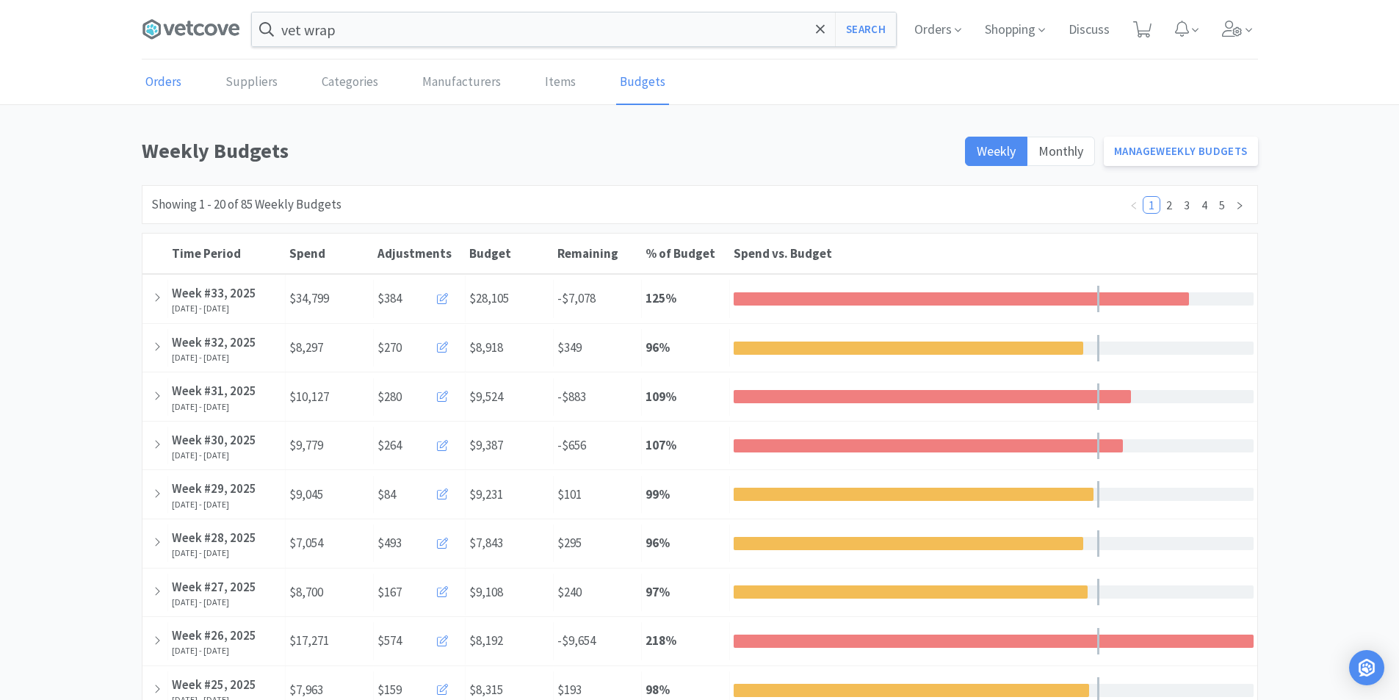
click at [168, 76] on link "Orders" at bounding box center [163, 82] width 43 height 45
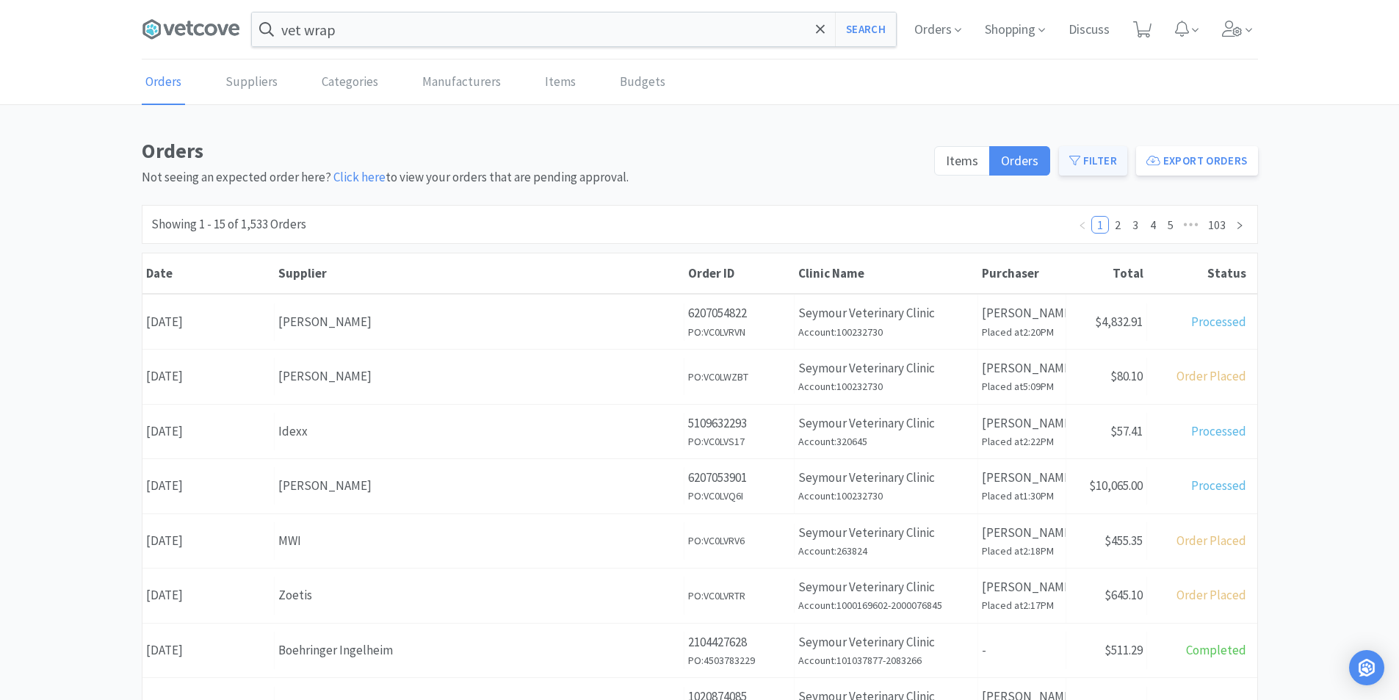
click at [1079, 166] on icon at bounding box center [1075, 160] width 11 height 11
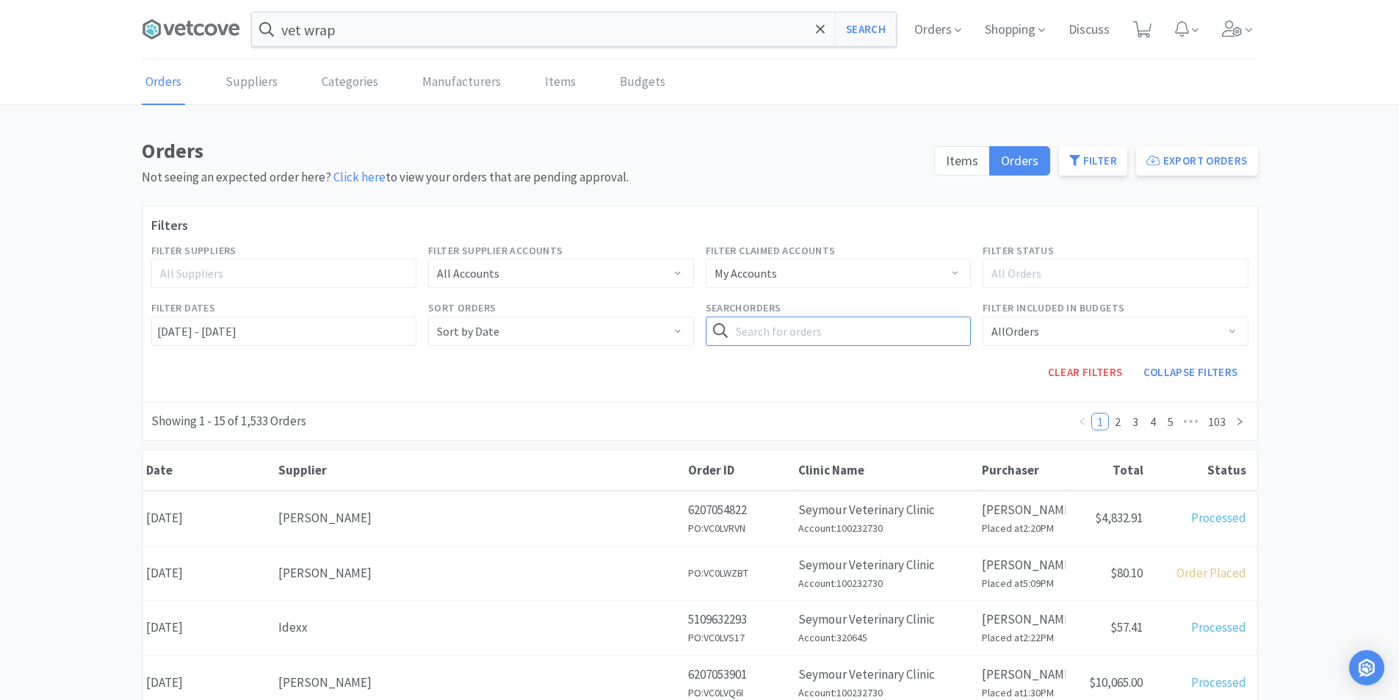
click at [746, 331] on input "text" at bounding box center [839, 331] width 266 height 29
click at [911, 317] on button "Search" at bounding box center [941, 331] width 60 height 29
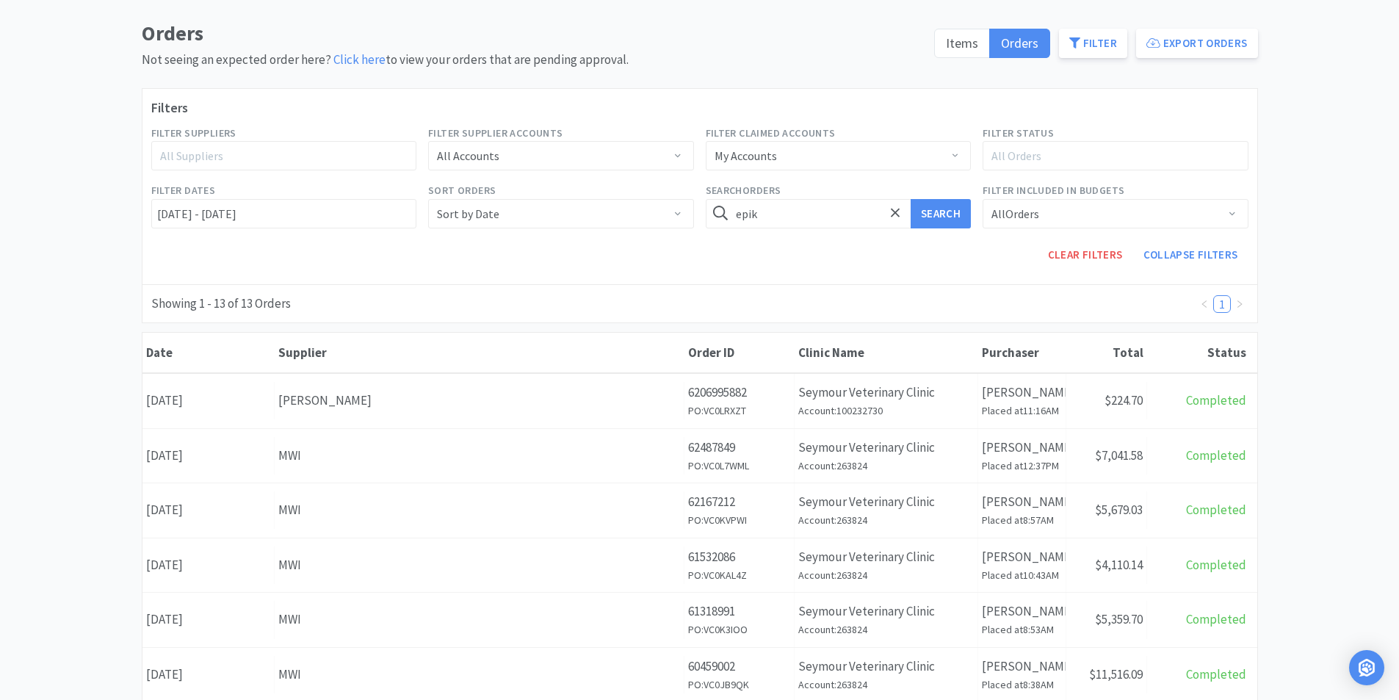
scroll to position [147, 0]
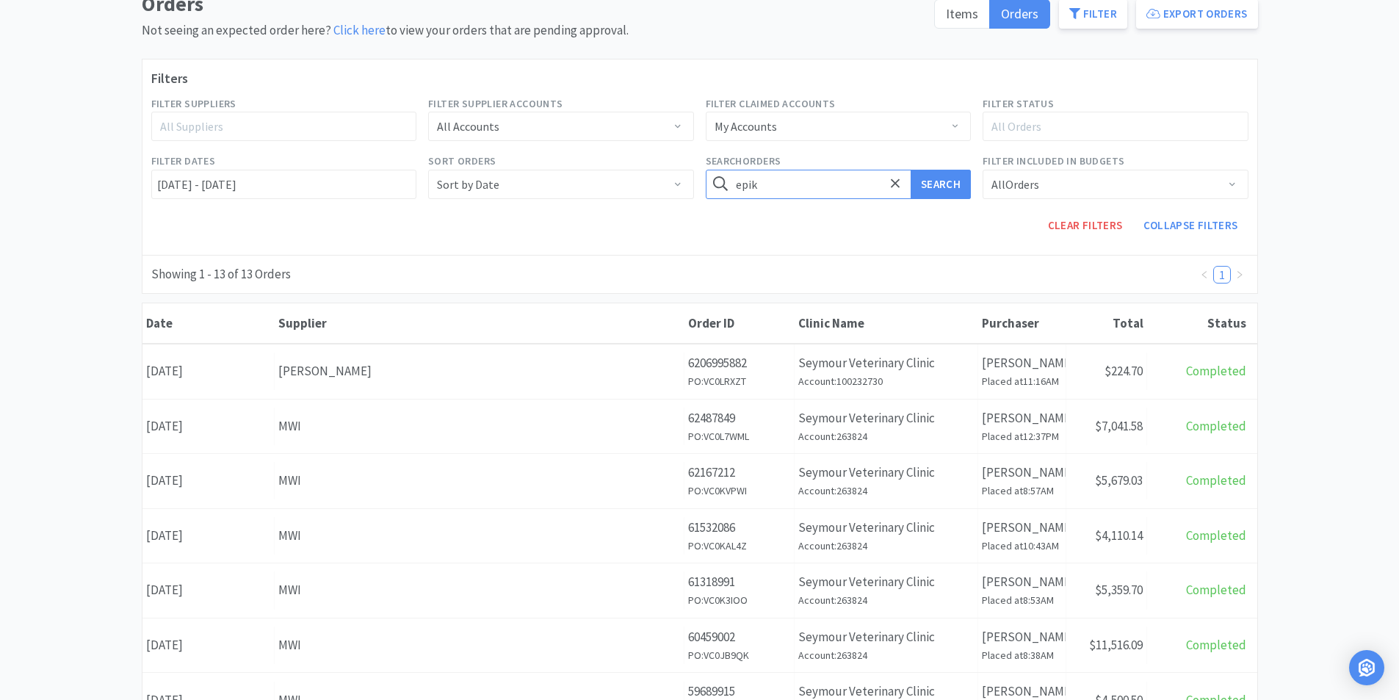
click at [784, 188] on input "epik" at bounding box center [839, 184] width 266 height 29
click at [783, 188] on input "epik" at bounding box center [839, 184] width 266 height 29
click at [783, 187] on input "epik" at bounding box center [839, 184] width 266 height 29
click at [765, 184] on input "epik" at bounding box center [839, 184] width 266 height 29
click at [926, 191] on button "Search" at bounding box center [941, 184] width 60 height 29
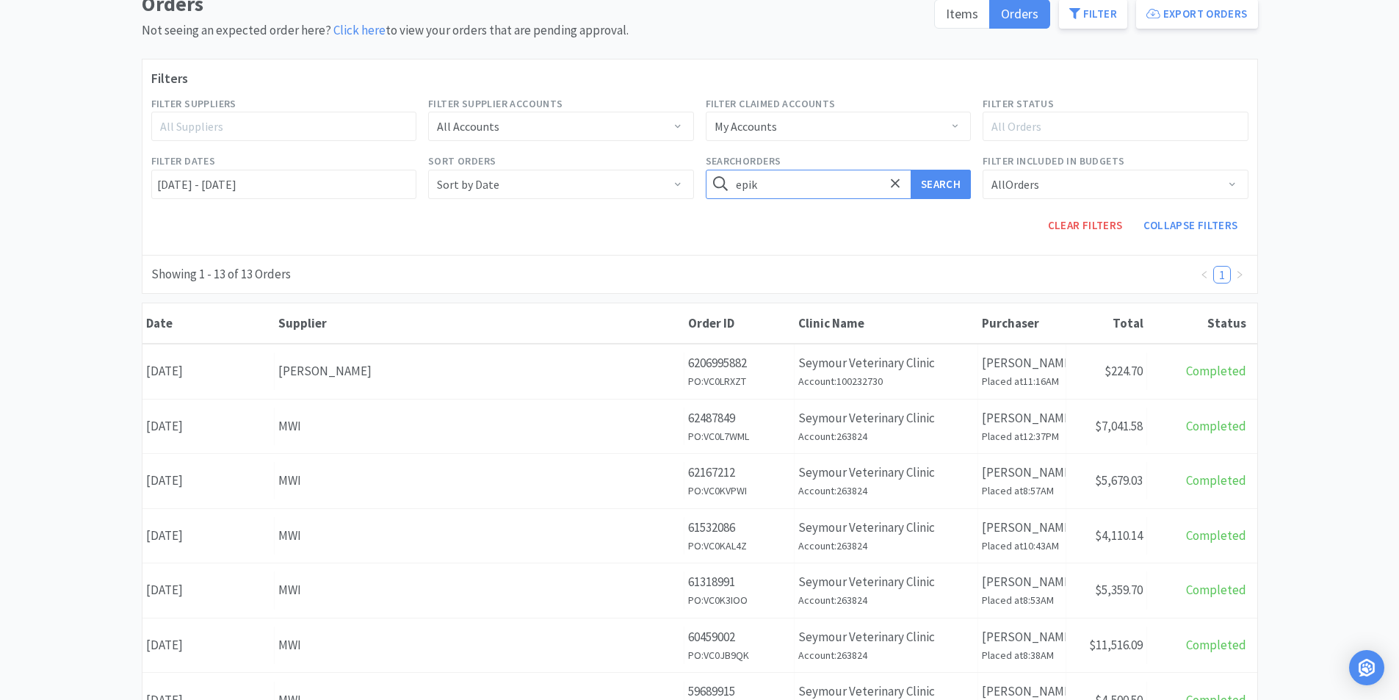
click at [765, 188] on input "epik" at bounding box center [839, 184] width 266 height 29
type input "epak"
click at [911, 170] on button "Search" at bounding box center [941, 184] width 60 height 29
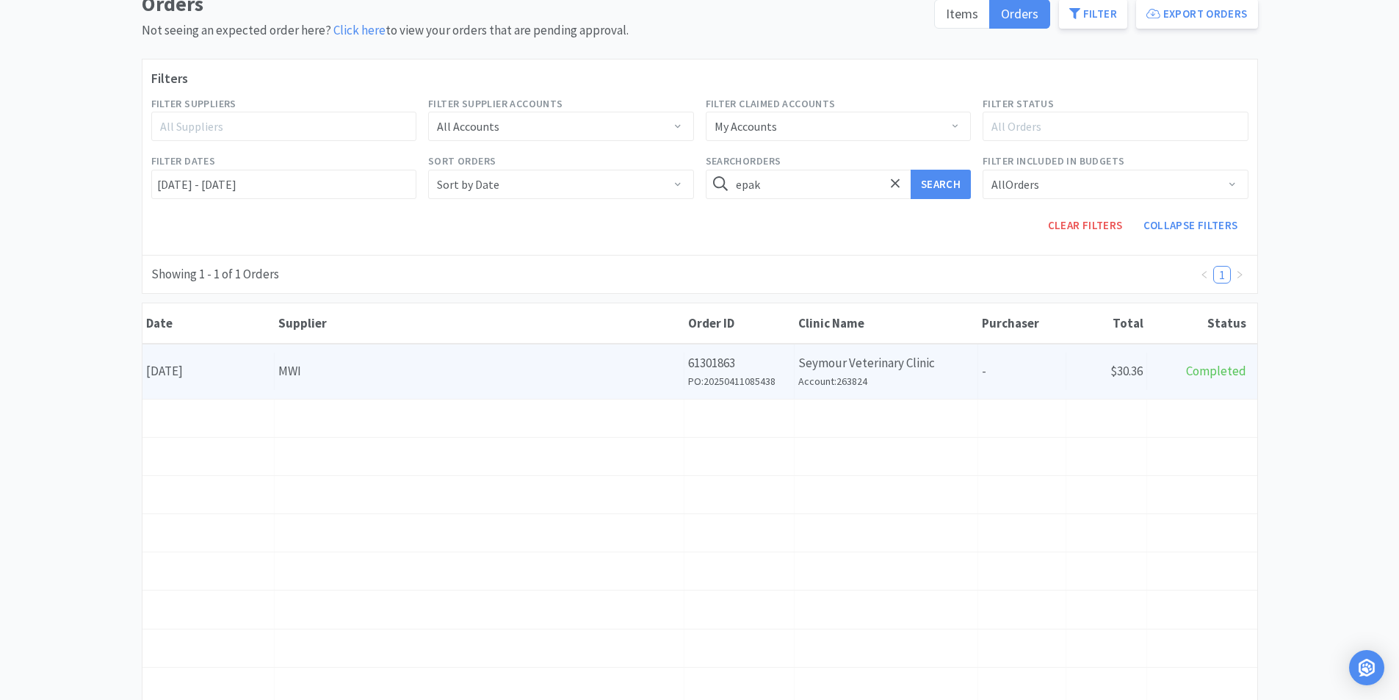
click at [393, 371] on div "MWI" at bounding box center [479, 371] width 402 height 20
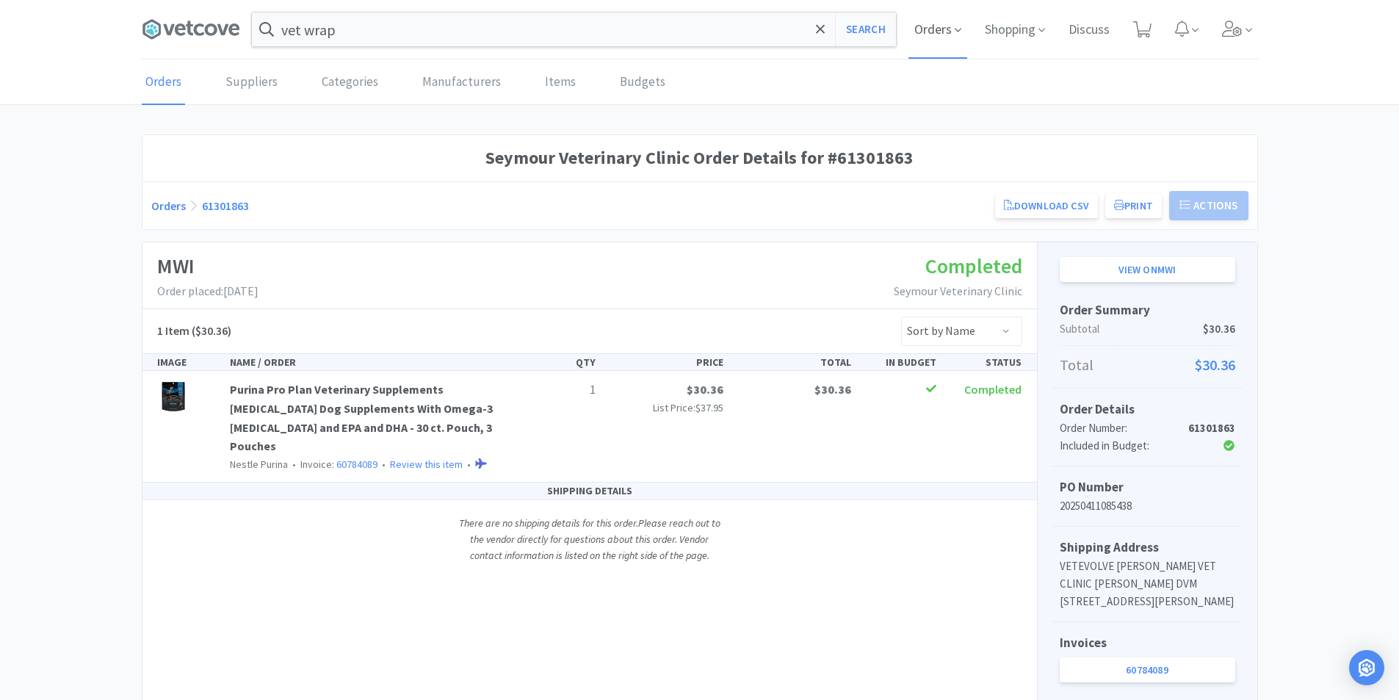
click at [947, 32] on span "Orders" at bounding box center [938, 29] width 59 height 59
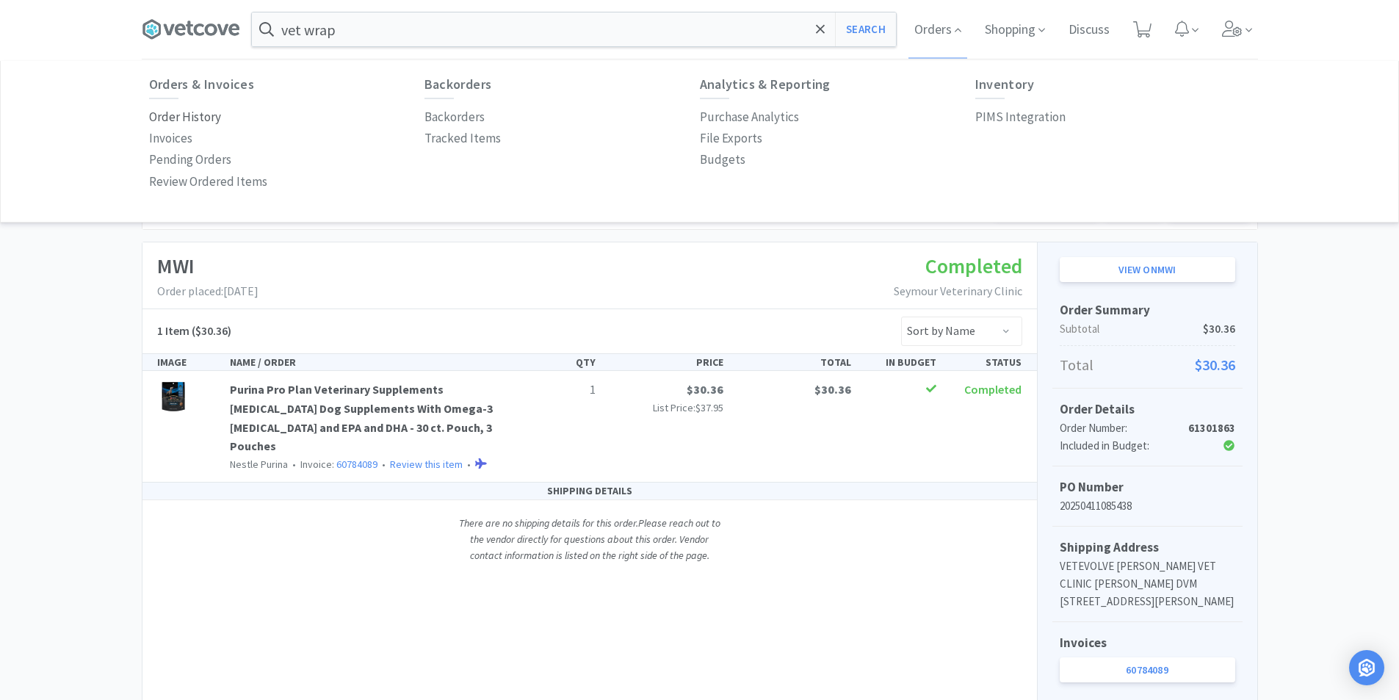
click at [201, 115] on p "Order History" at bounding box center [185, 117] width 72 height 20
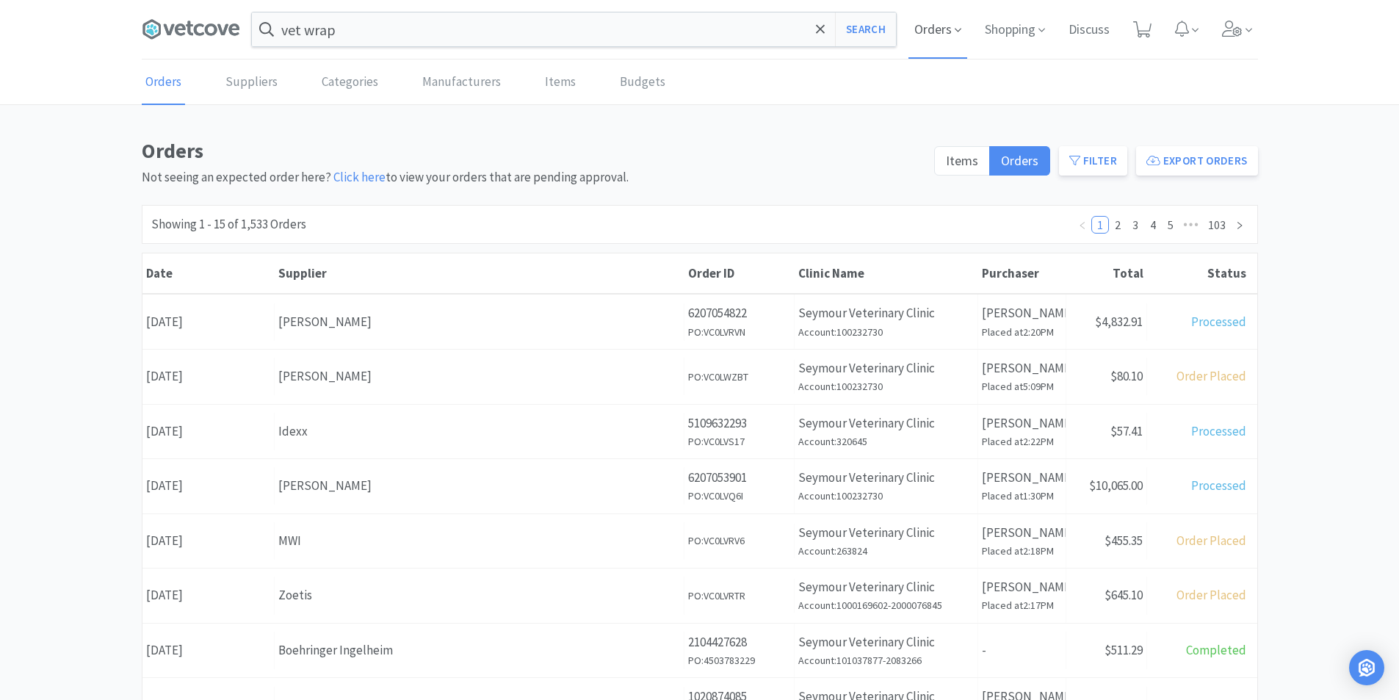
click at [951, 37] on span "Orders" at bounding box center [938, 29] width 59 height 59
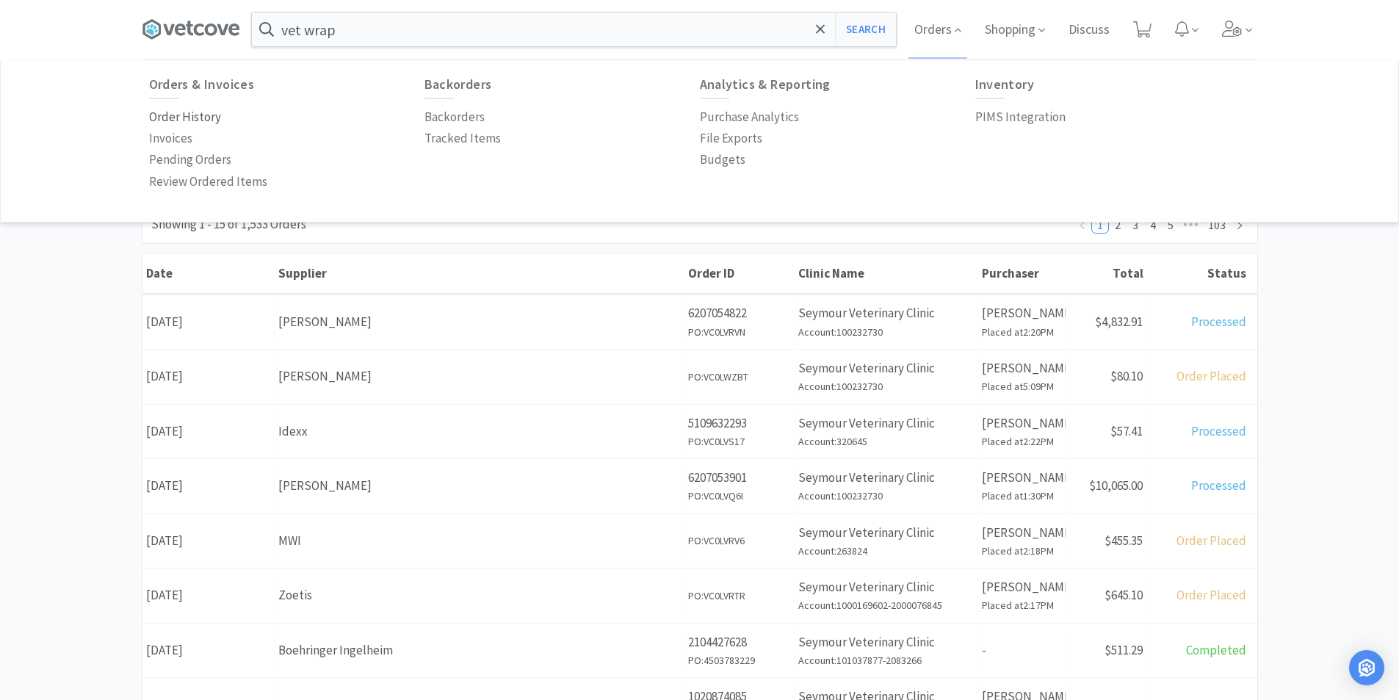
click at [195, 115] on p "Order History" at bounding box center [185, 117] width 72 height 20
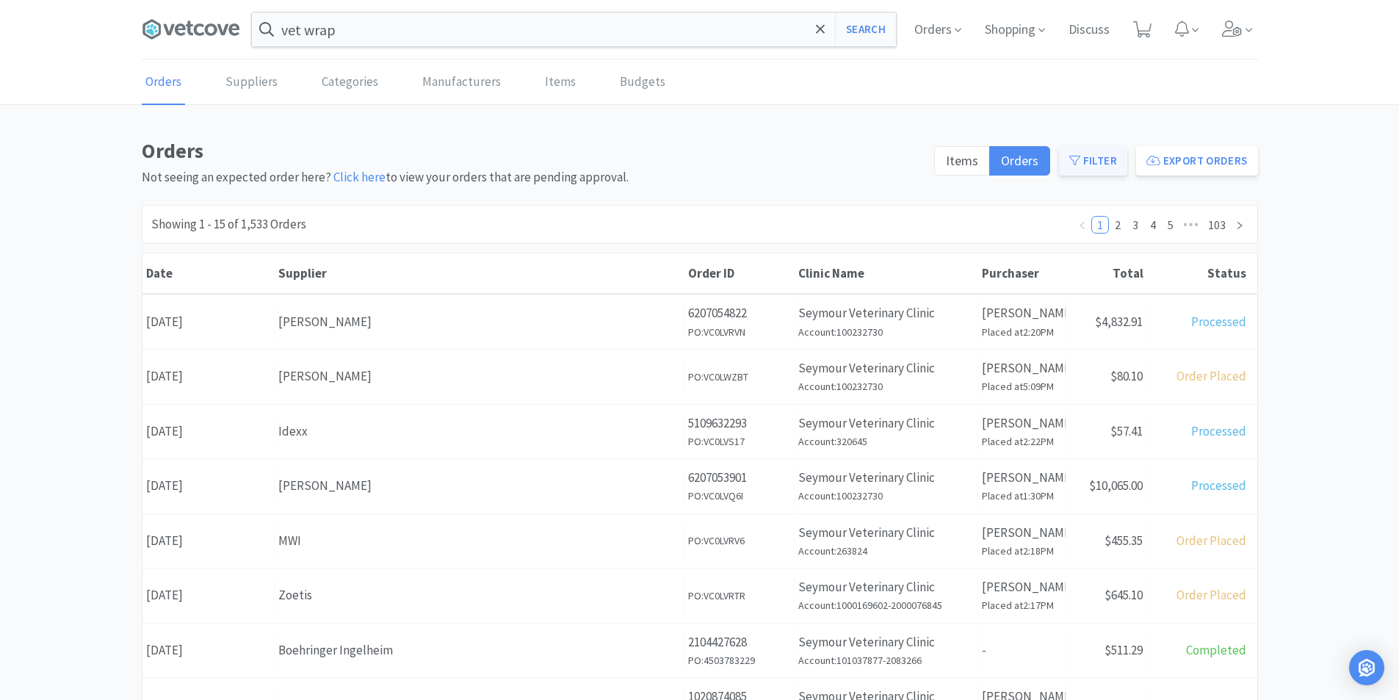
click at [1099, 155] on button "Filter" at bounding box center [1093, 160] width 68 height 29
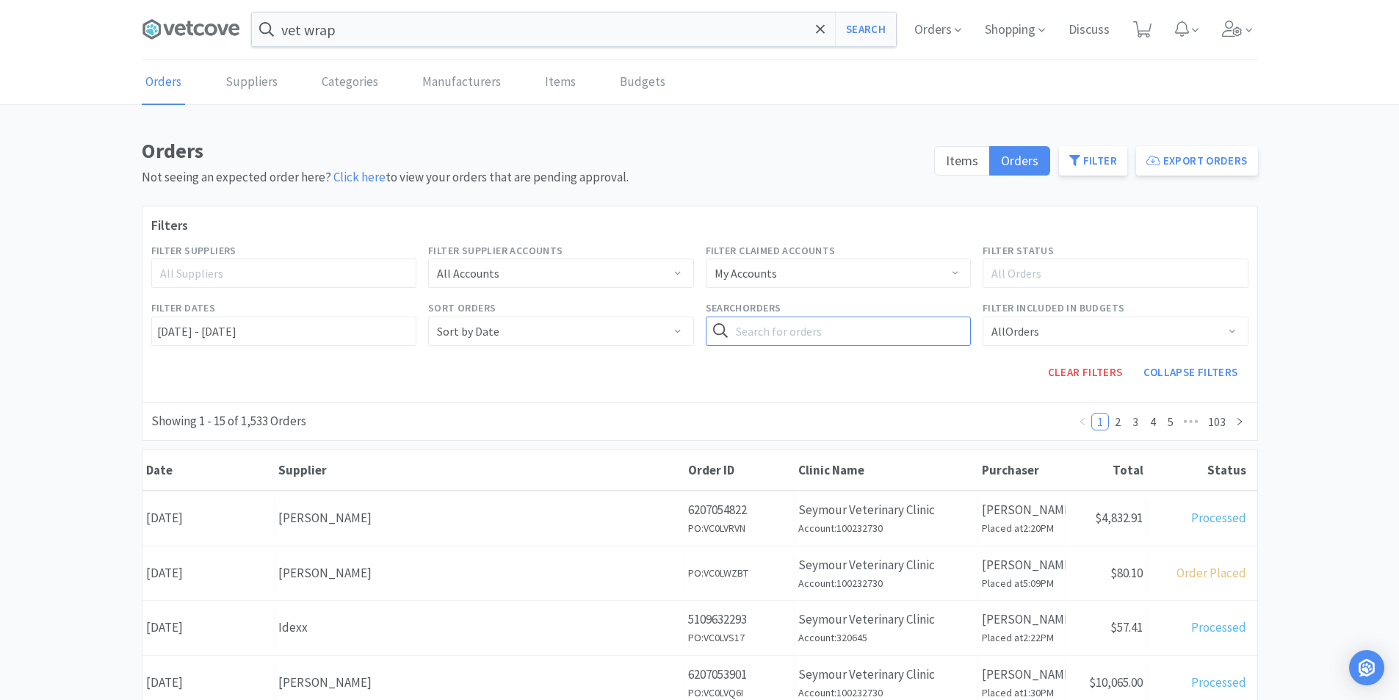
click at [771, 324] on input "text" at bounding box center [839, 331] width 266 height 29
paste input "Epakitin"
type input "Epakitin"
click at [931, 334] on button "Search" at bounding box center [941, 331] width 60 height 29
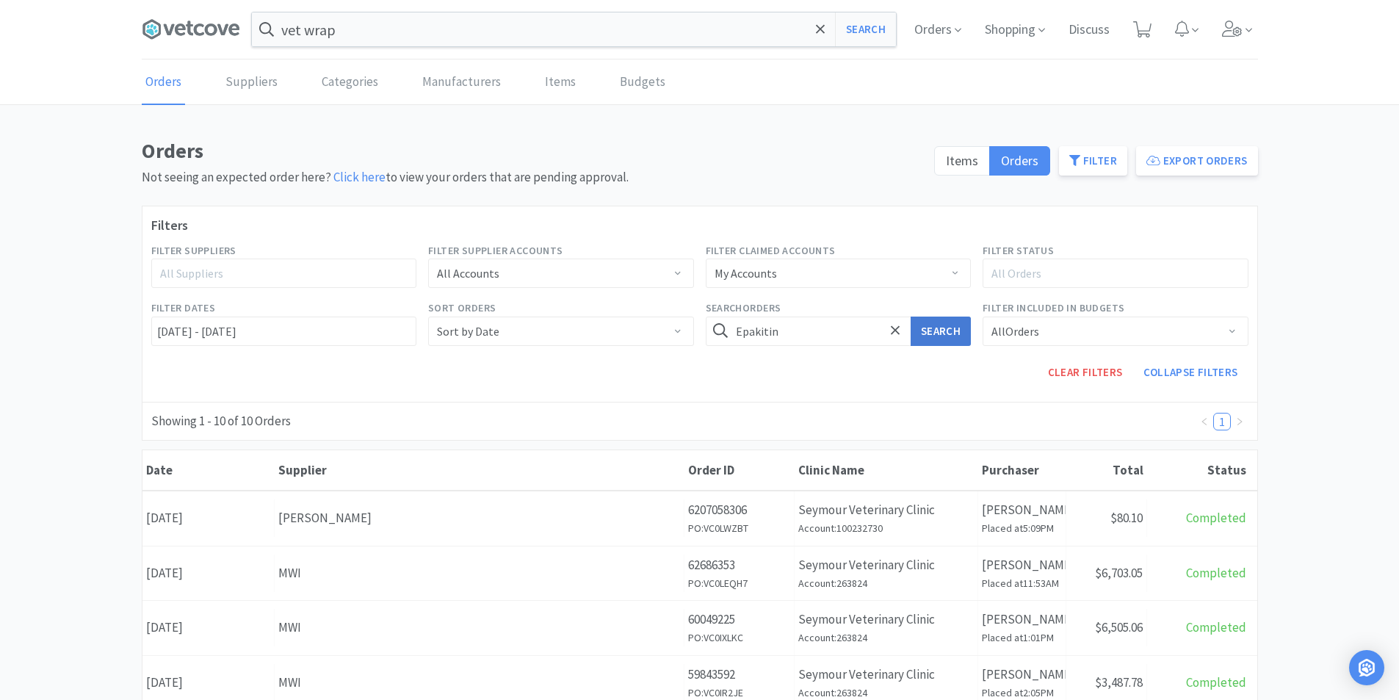
click at [952, 334] on button "Search" at bounding box center [941, 331] width 60 height 29
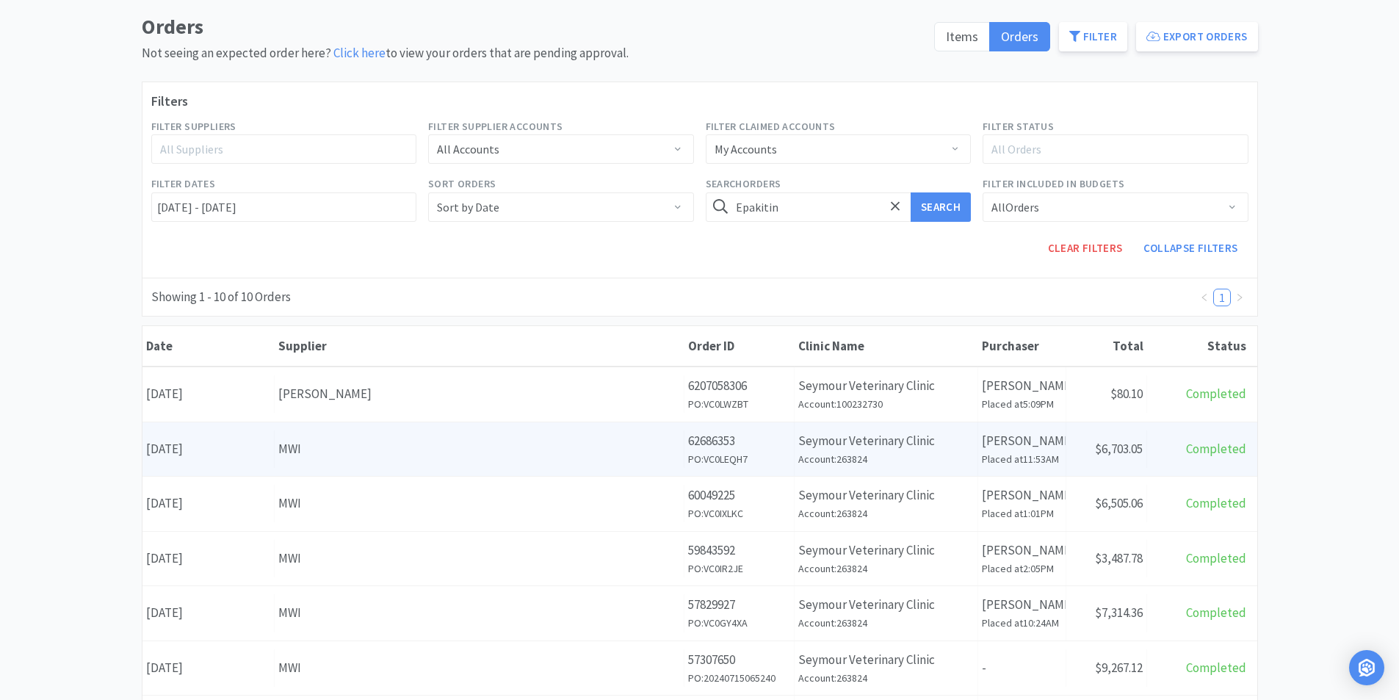
scroll to position [147, 0]
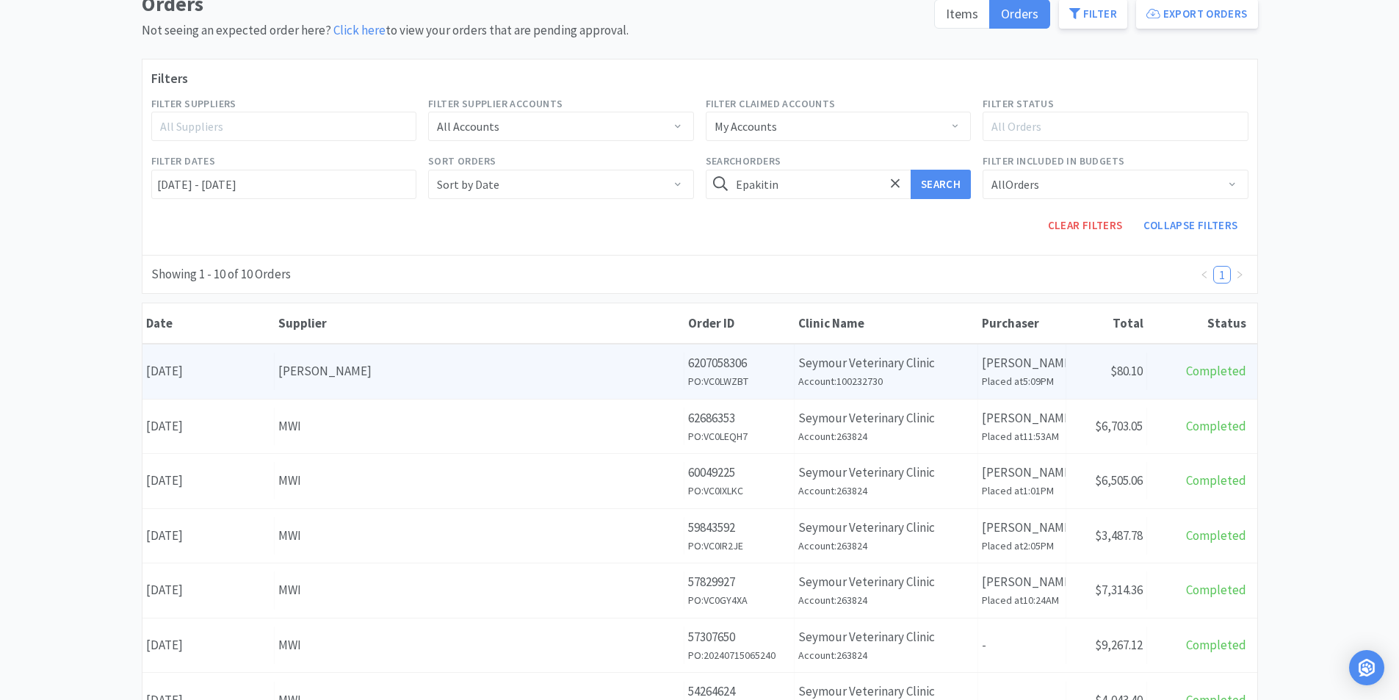
click at [419, 363] on div "[PERSON_NAME]" at bounding box center [479, 371] width 402 height 20
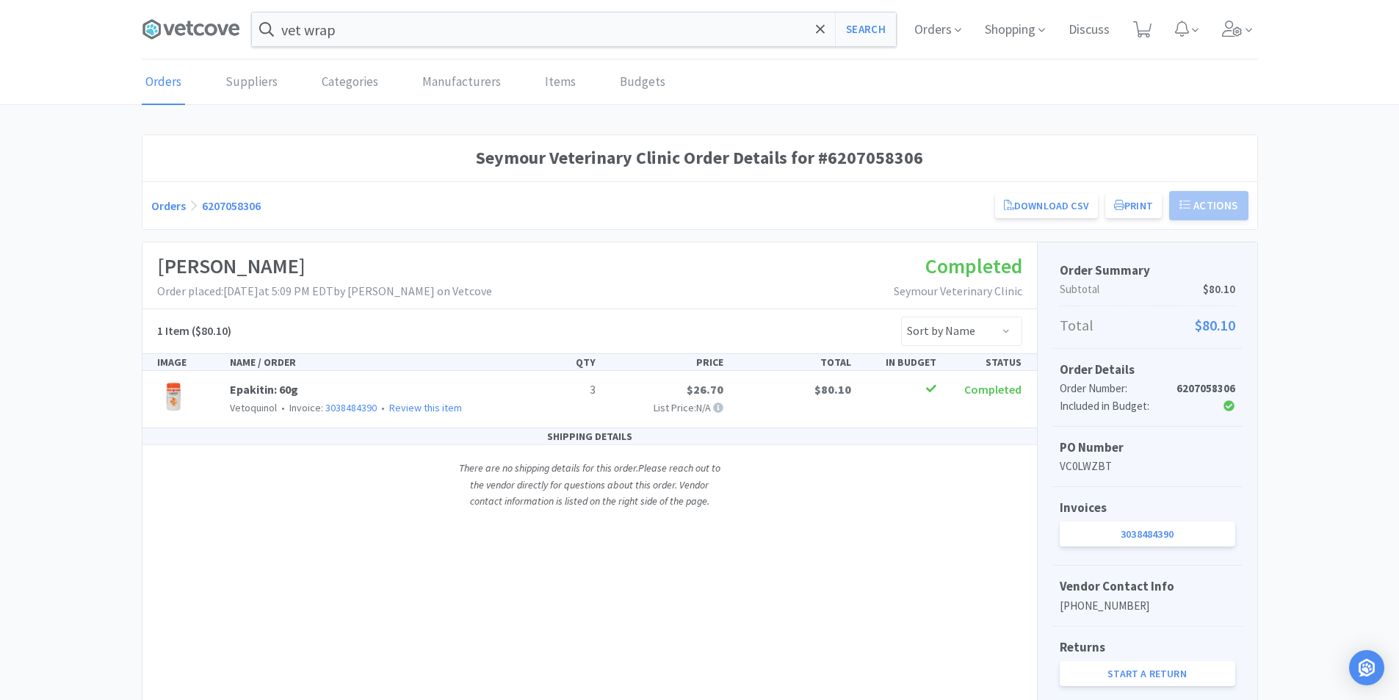
click at [926, 410] on div "3 $26.70 List Price: N/A $80.10 Completed" at bounding box center [772, 398] width 512 height 35
click at [173, 392] on img at bounding box center [173, 397] width 32 height 32
click at [254, 392] on link "Epakitin: 60g" at bounding box center [264, 389] width 68 height 15
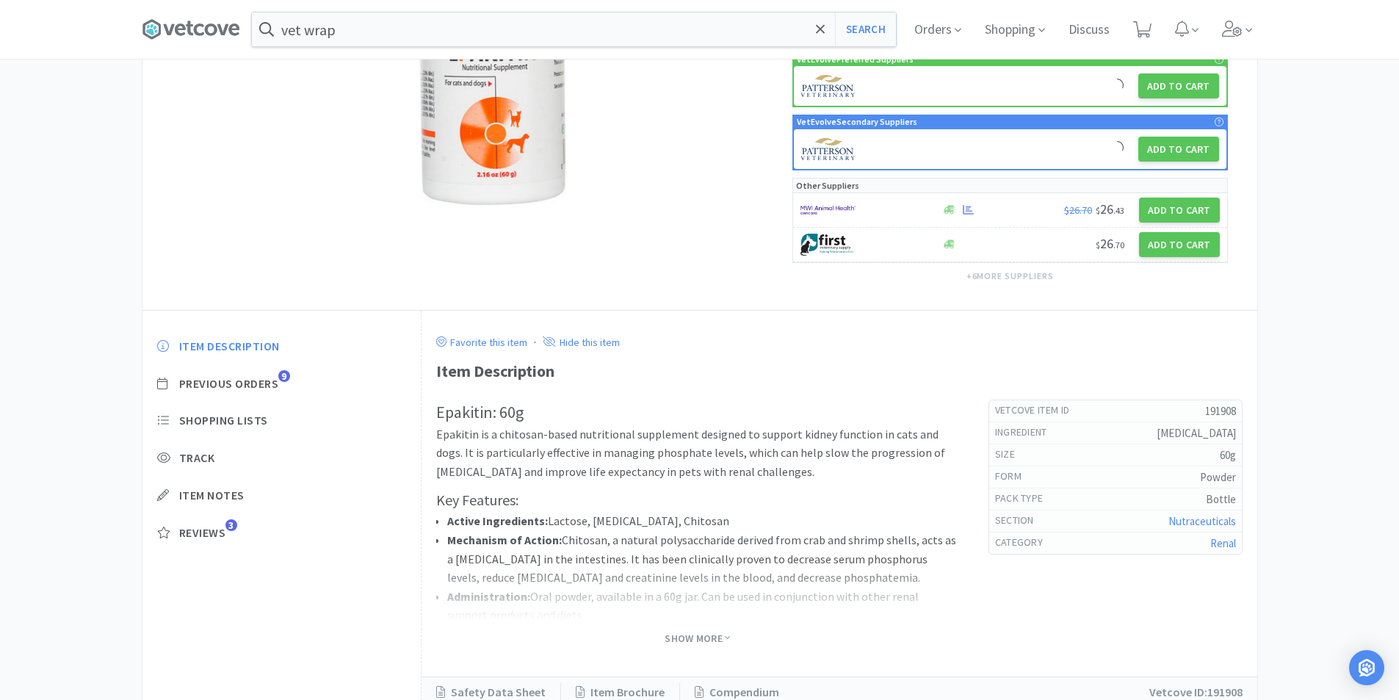
scroll to position [280, 0]
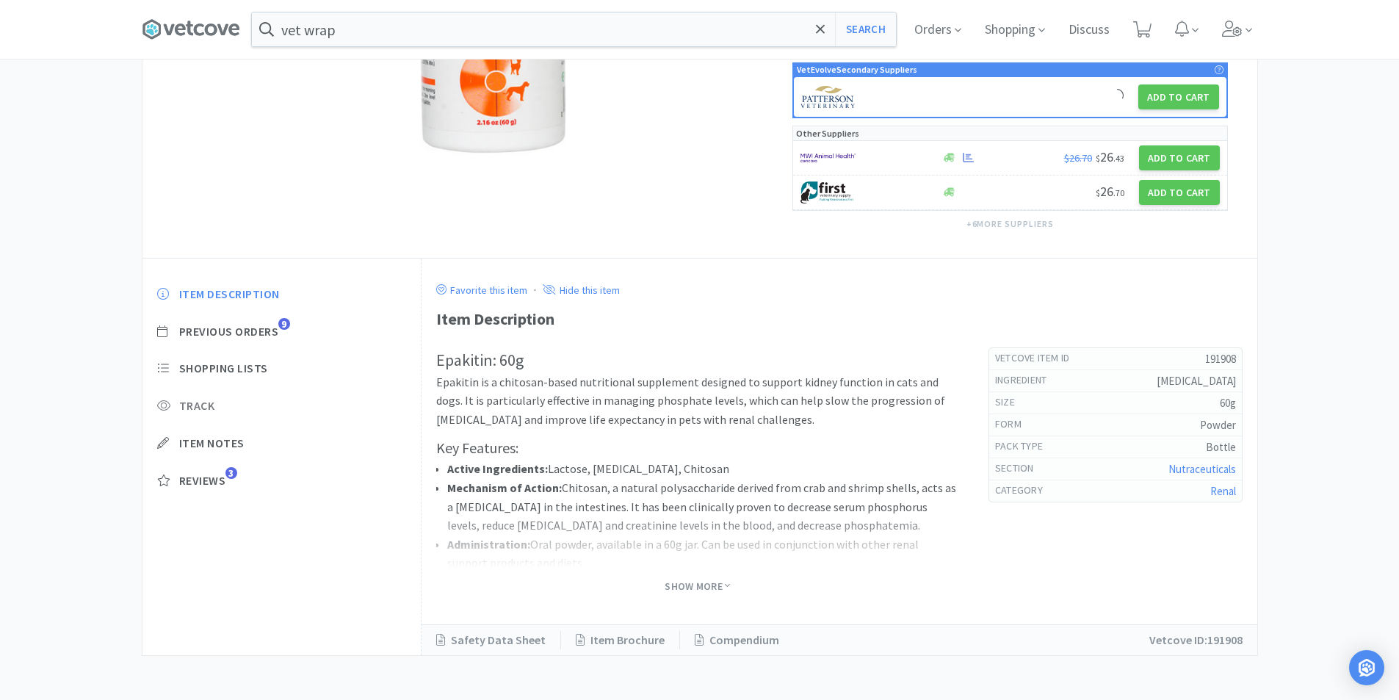
click at [186, 403] on span "Track" at bounding box center [197, 405] width 36 height 15
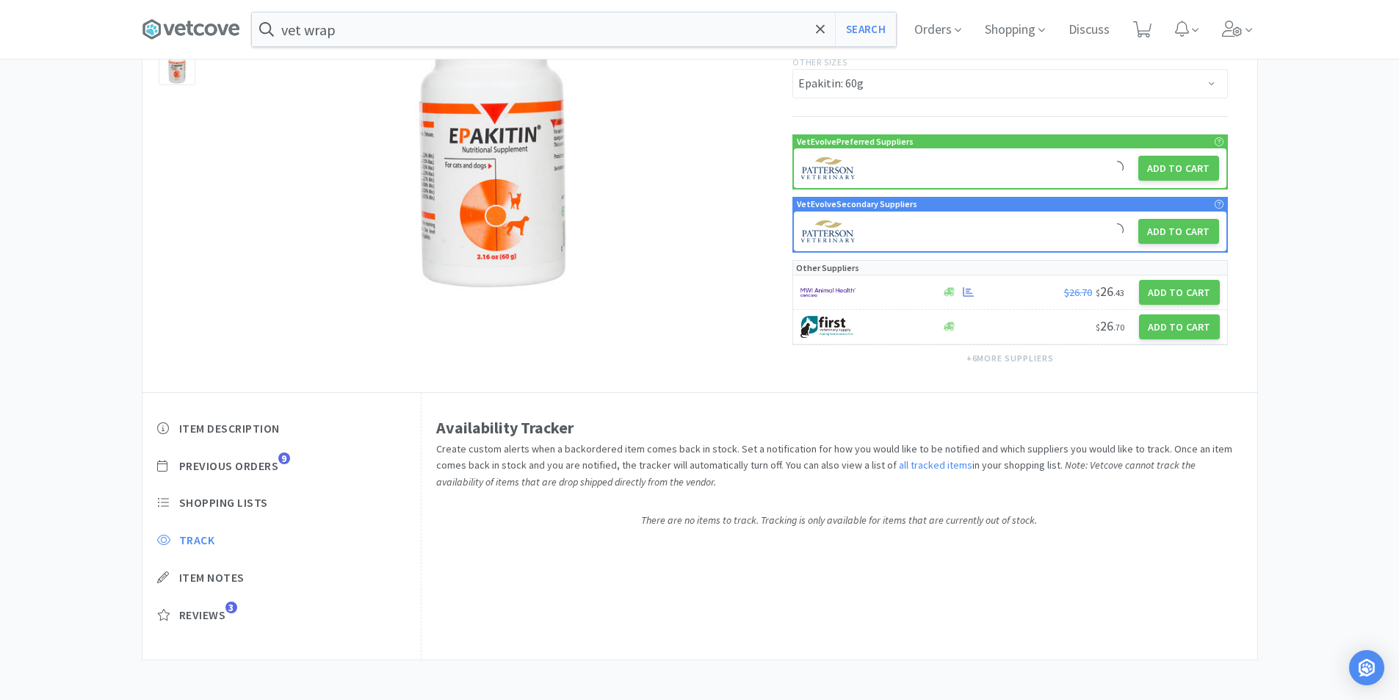
scroll to position [147, 0]
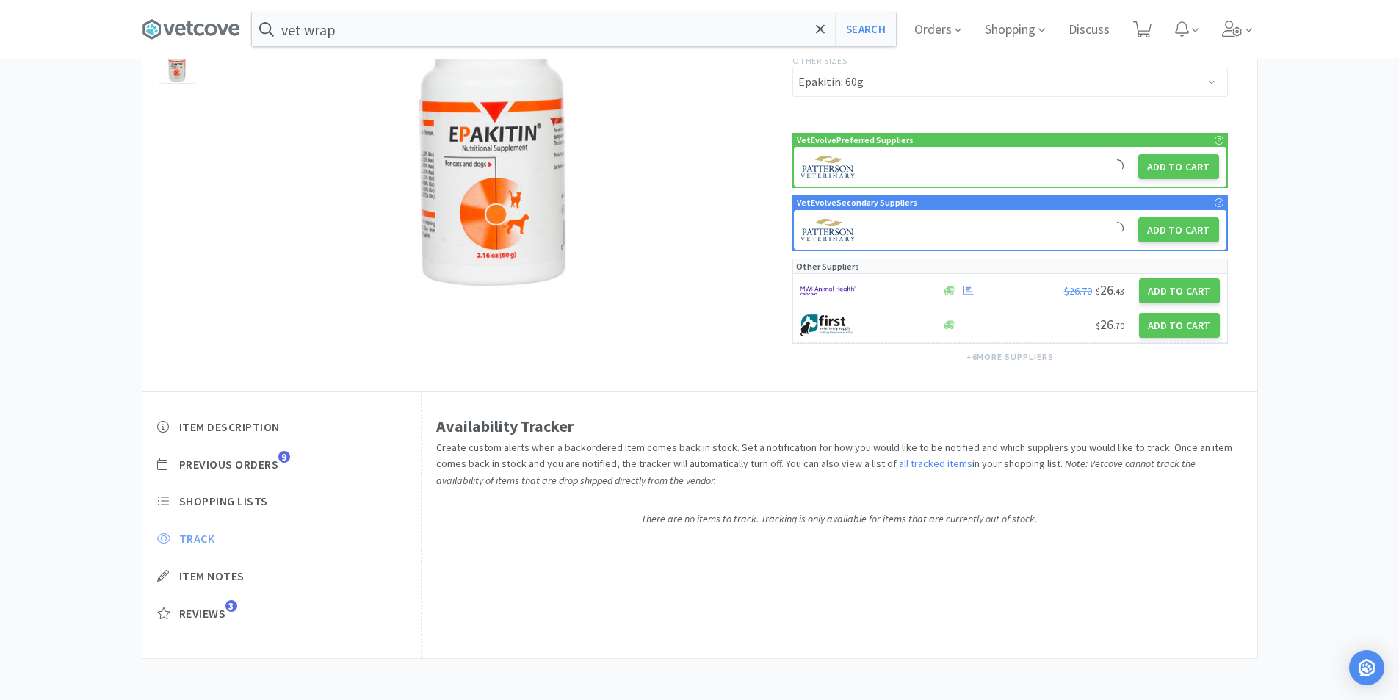
click at [202, 541] on span "Track" at bounding box center [197, 538] width 36 height 15
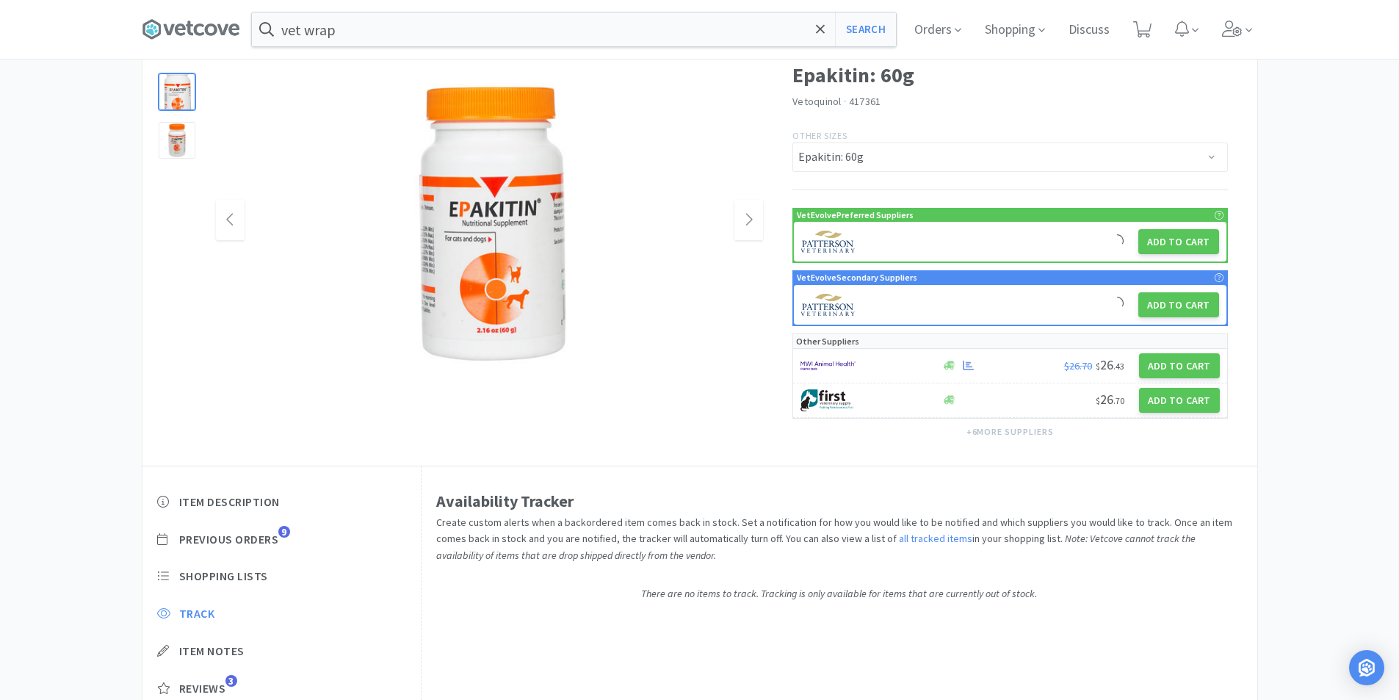
scroll to position [0, 0]
